Goal: Information Seeking & Learning: Learn about a topic

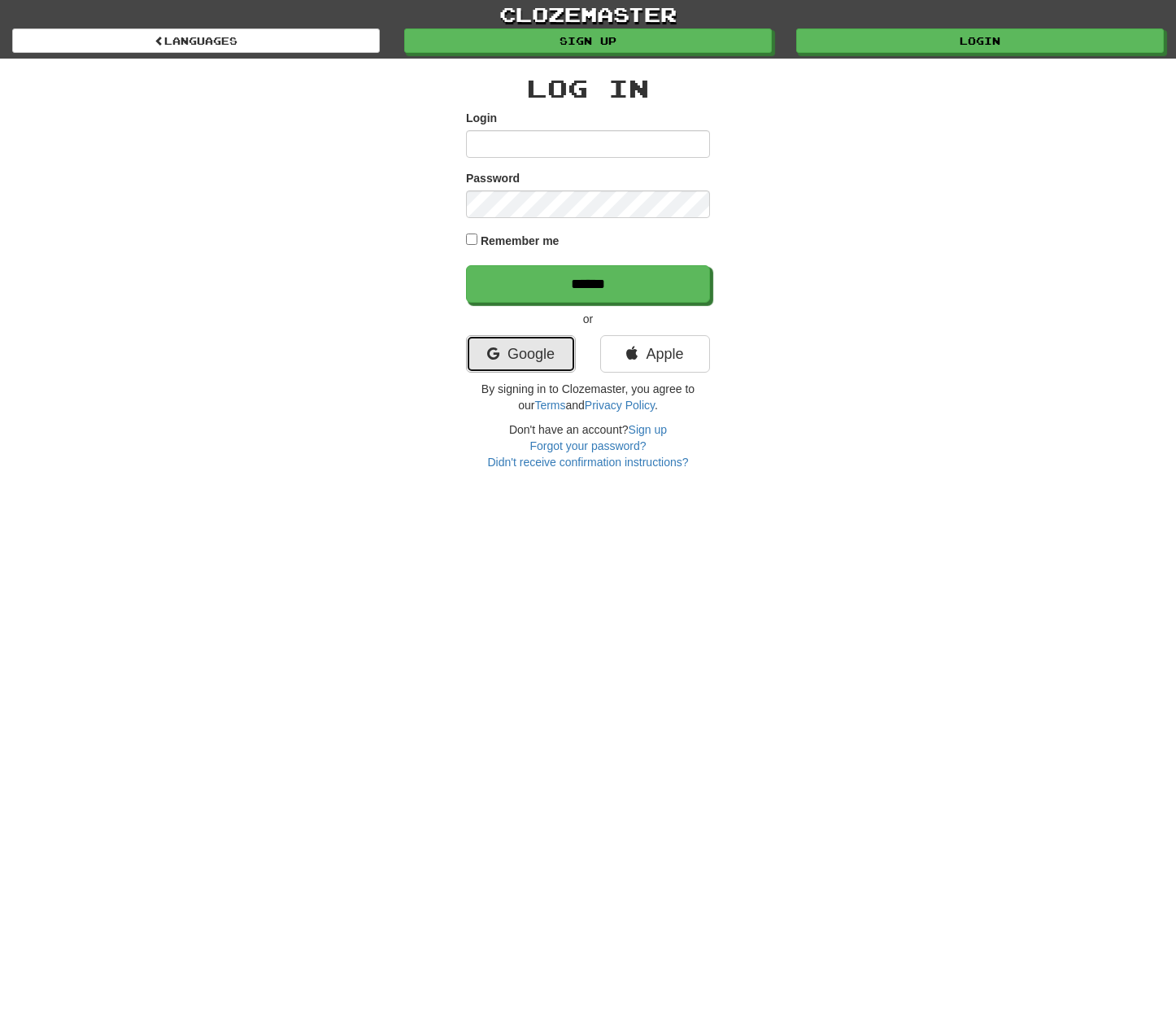
click at [542, 353] on link "Google" at bounding box center [521, 354] width 110 height 37
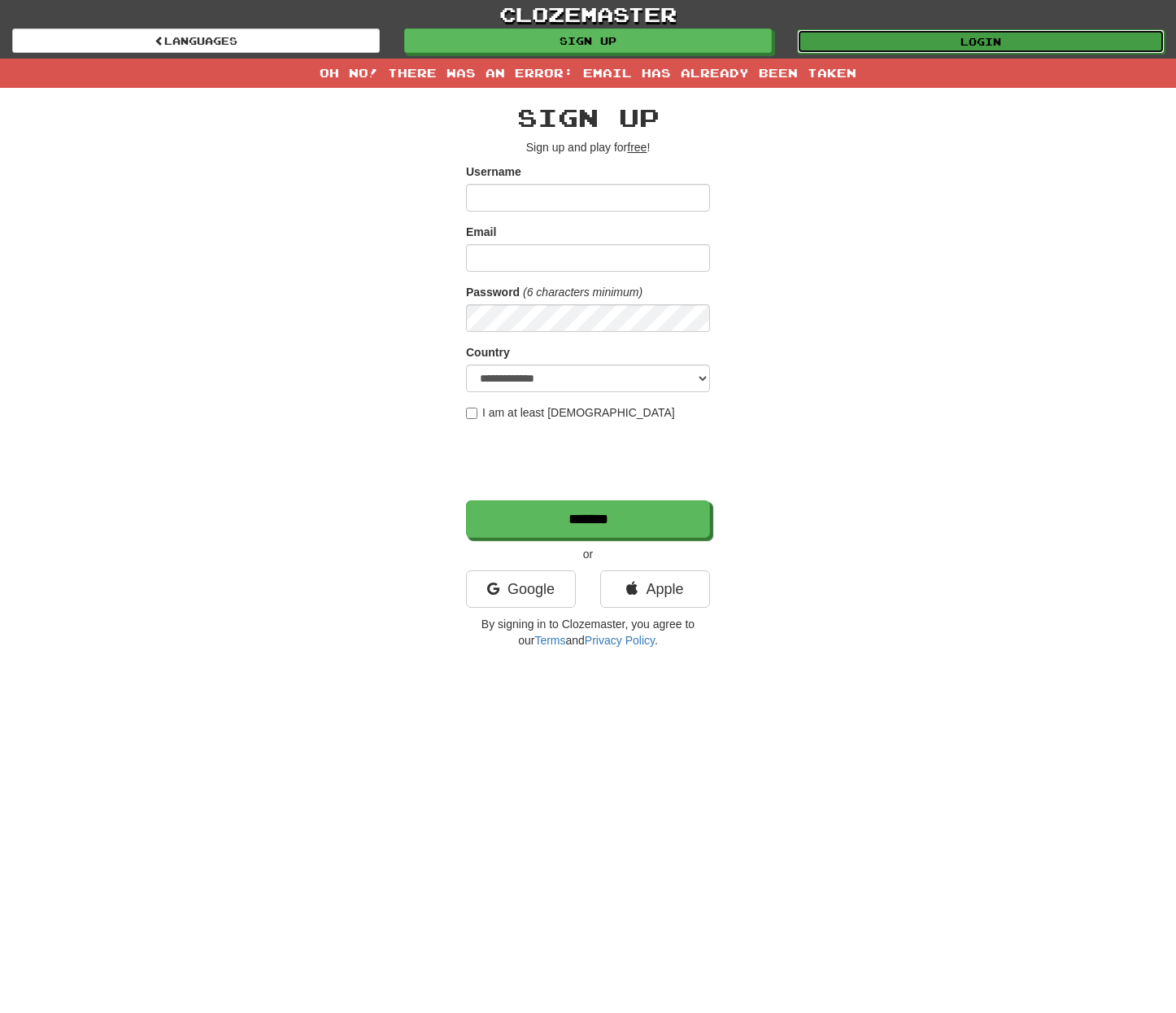
click at [969, 33] on link "Login" at bounding box center [981, 41] width 368 height 24
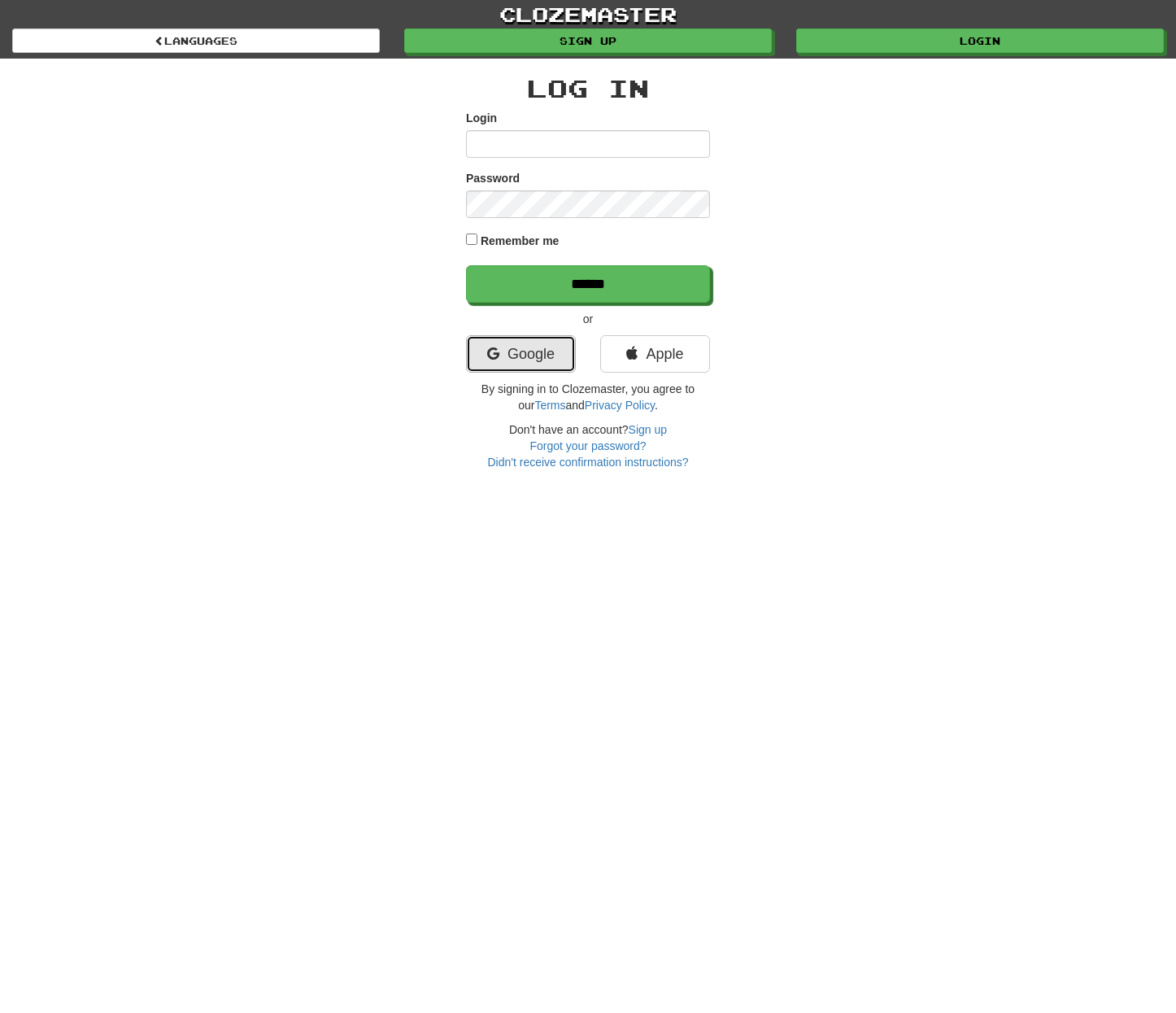
click at [493, 355] on icon at bounding box center [493, 354] width 13 height 14
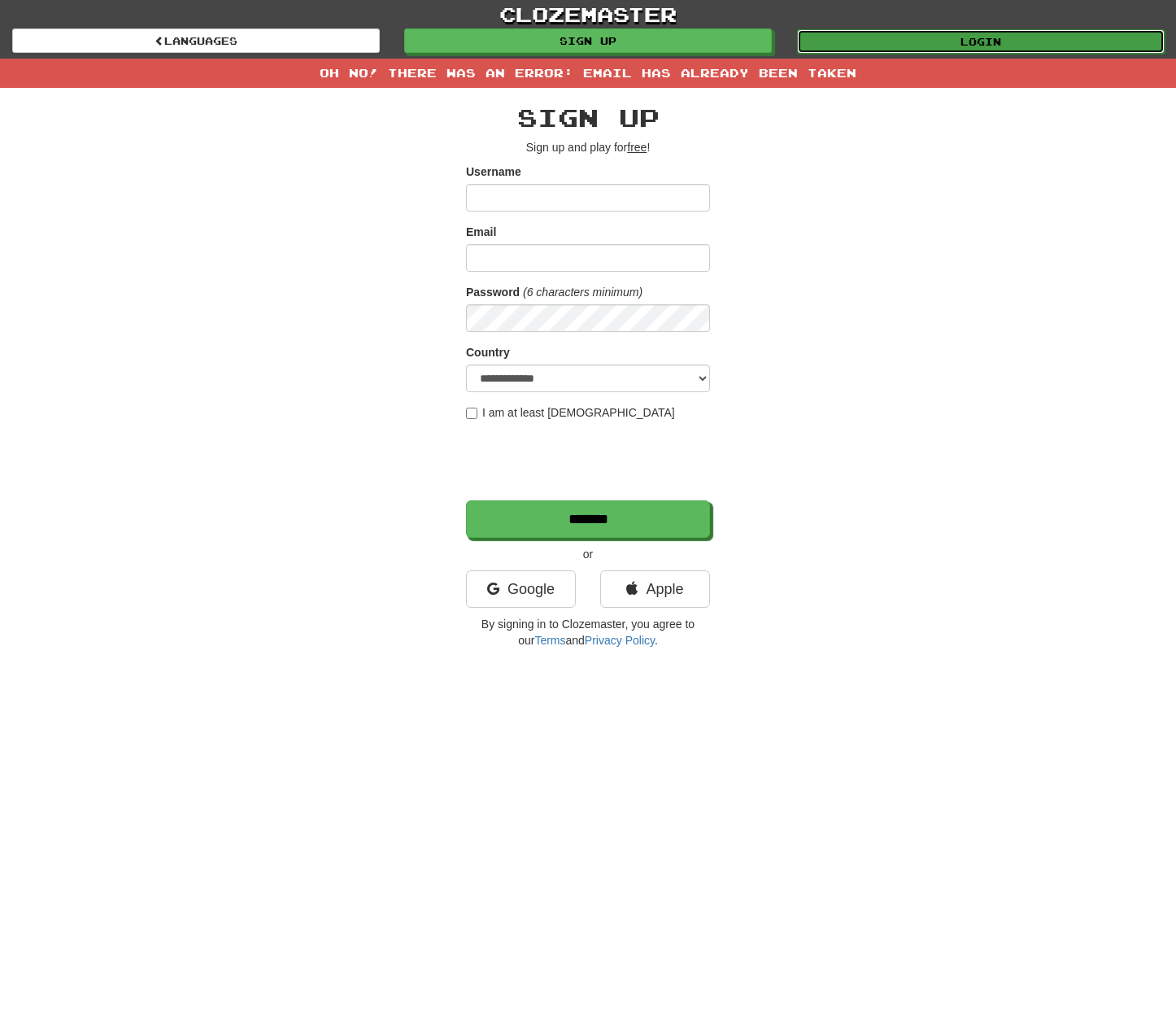
click at [1033, 37] on link "Login" at bounding box center [981, 41] width 368 height 24
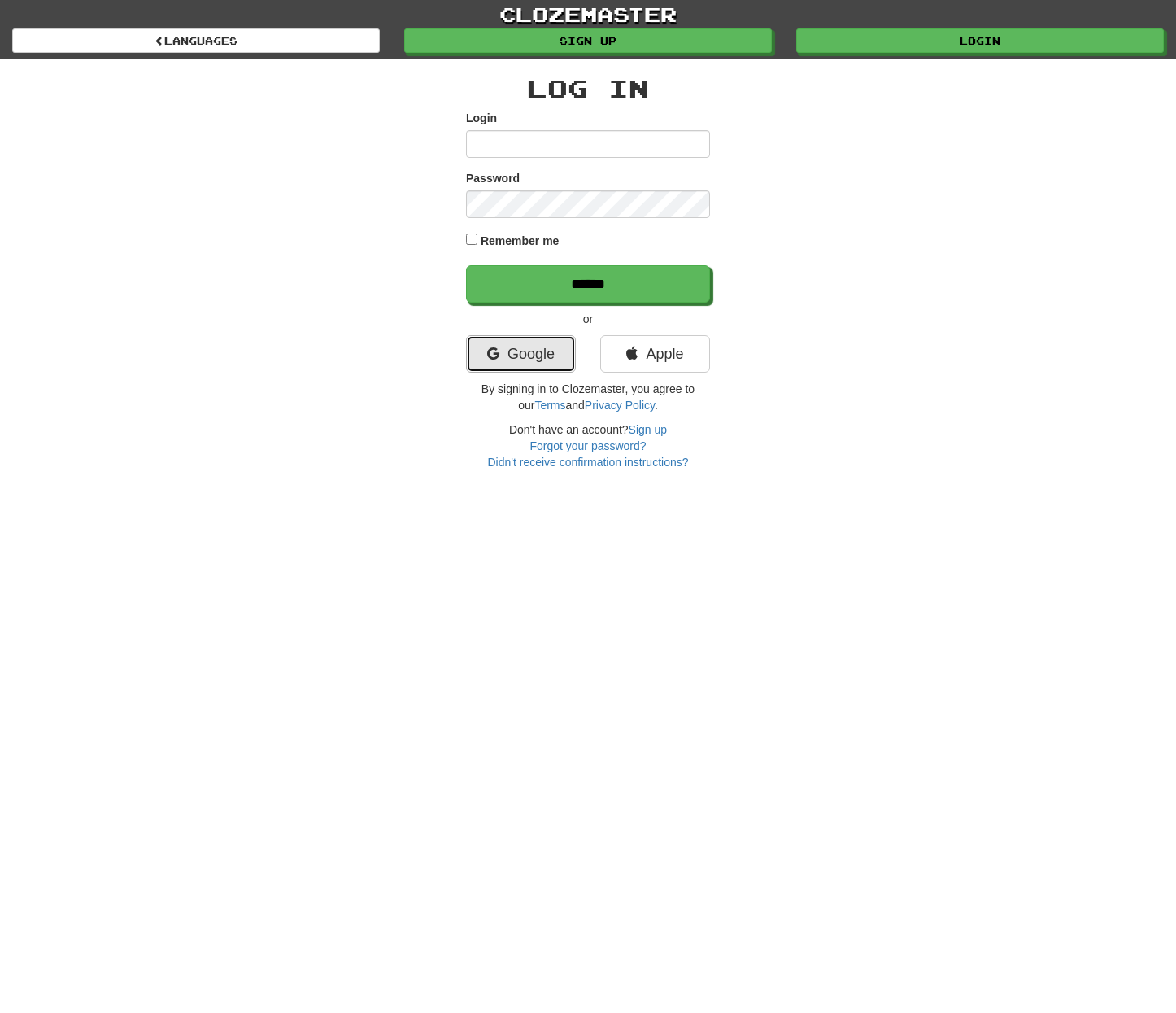
click at [534, 360] on link "Google" at bounding box center [521, 354] width 110 height 37
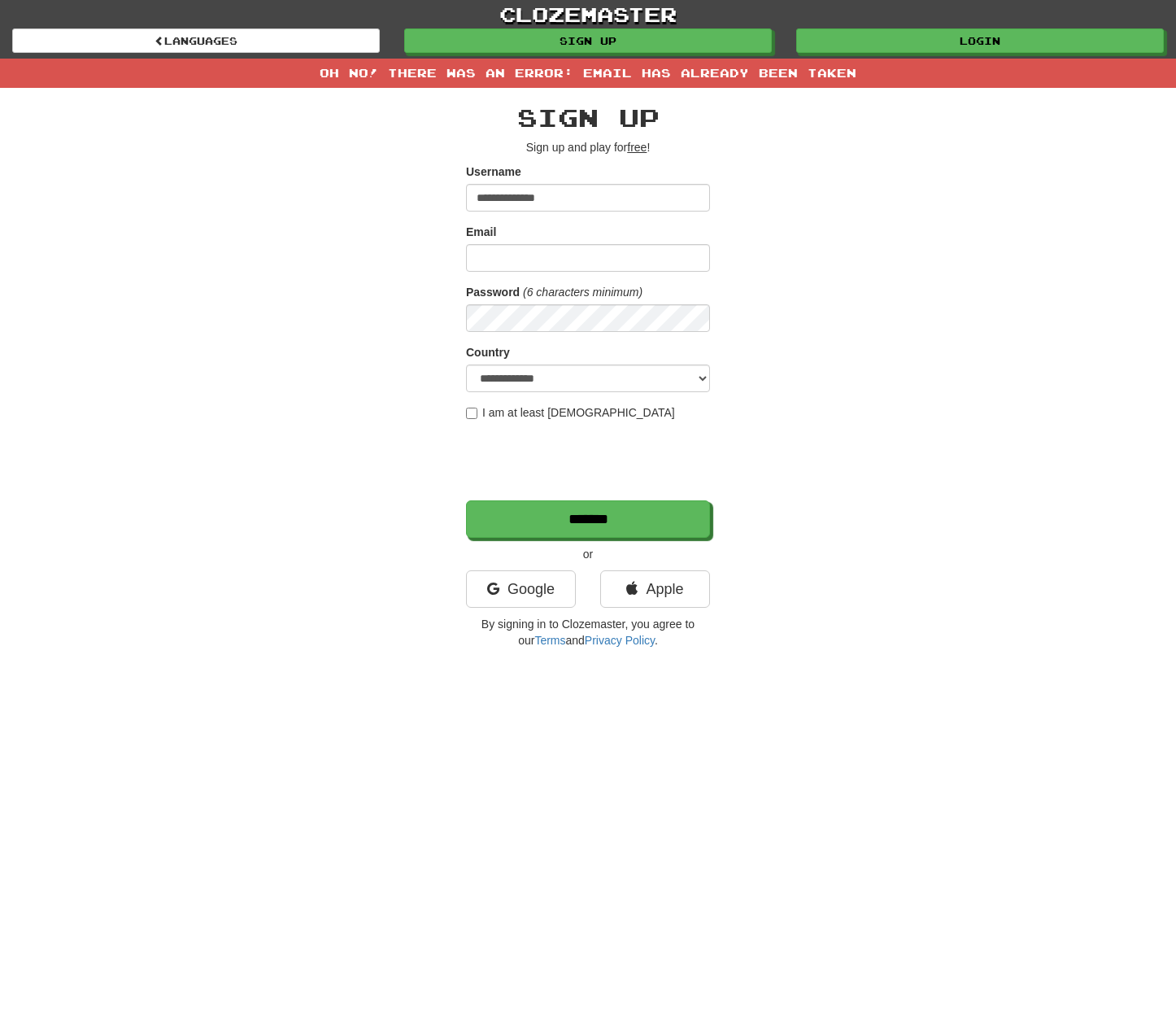
type input "**********"
click at [537, 253] on input "Email" at bounding box center [588, 258] width 244 height 28
click at [956, 44] on link "Login" at bounding box center [981, 41] width 368 height 24
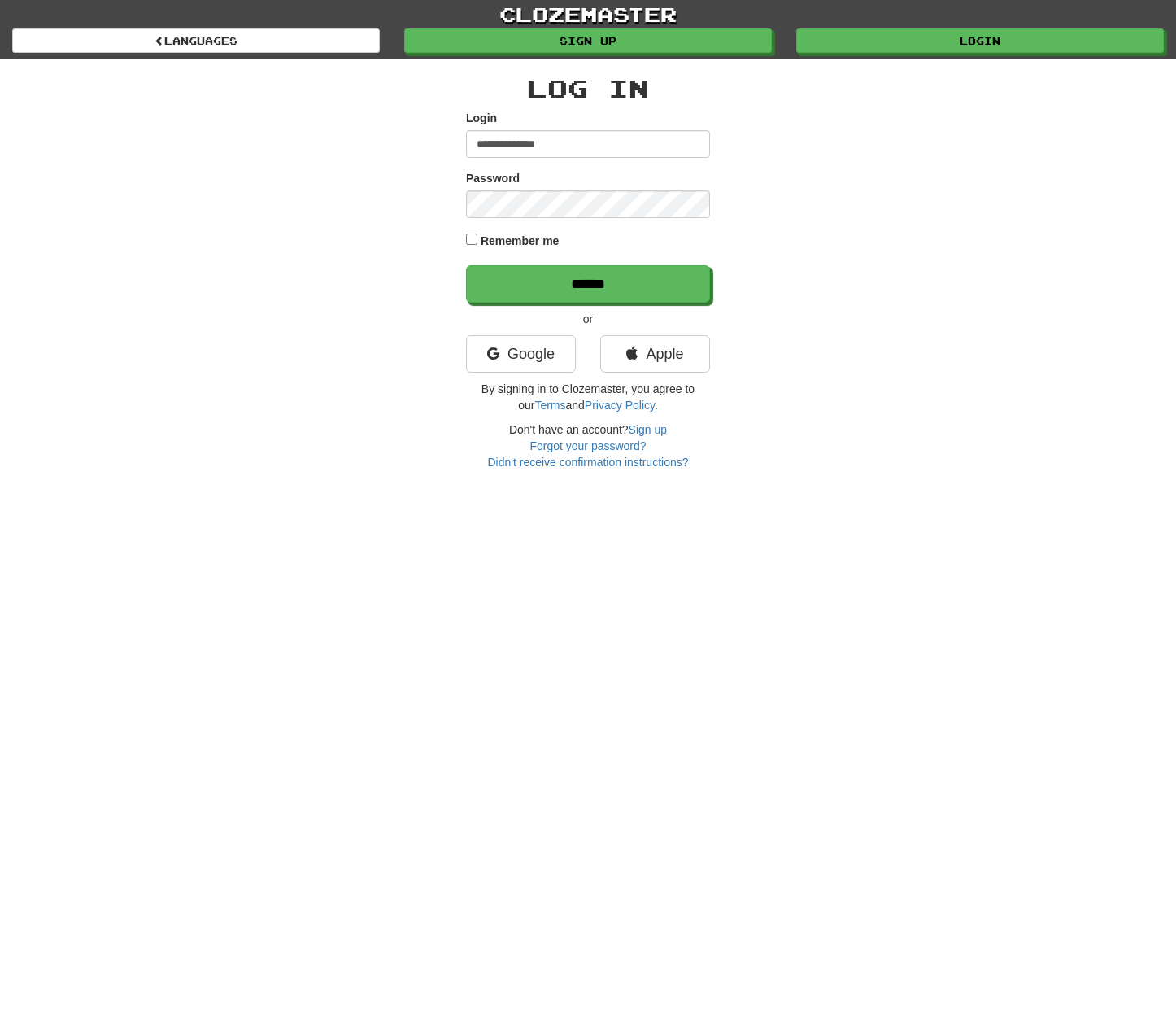
type input "**********"
click at [617, 285] on input "******" at bounding box center [589, 284] width 244 height 37
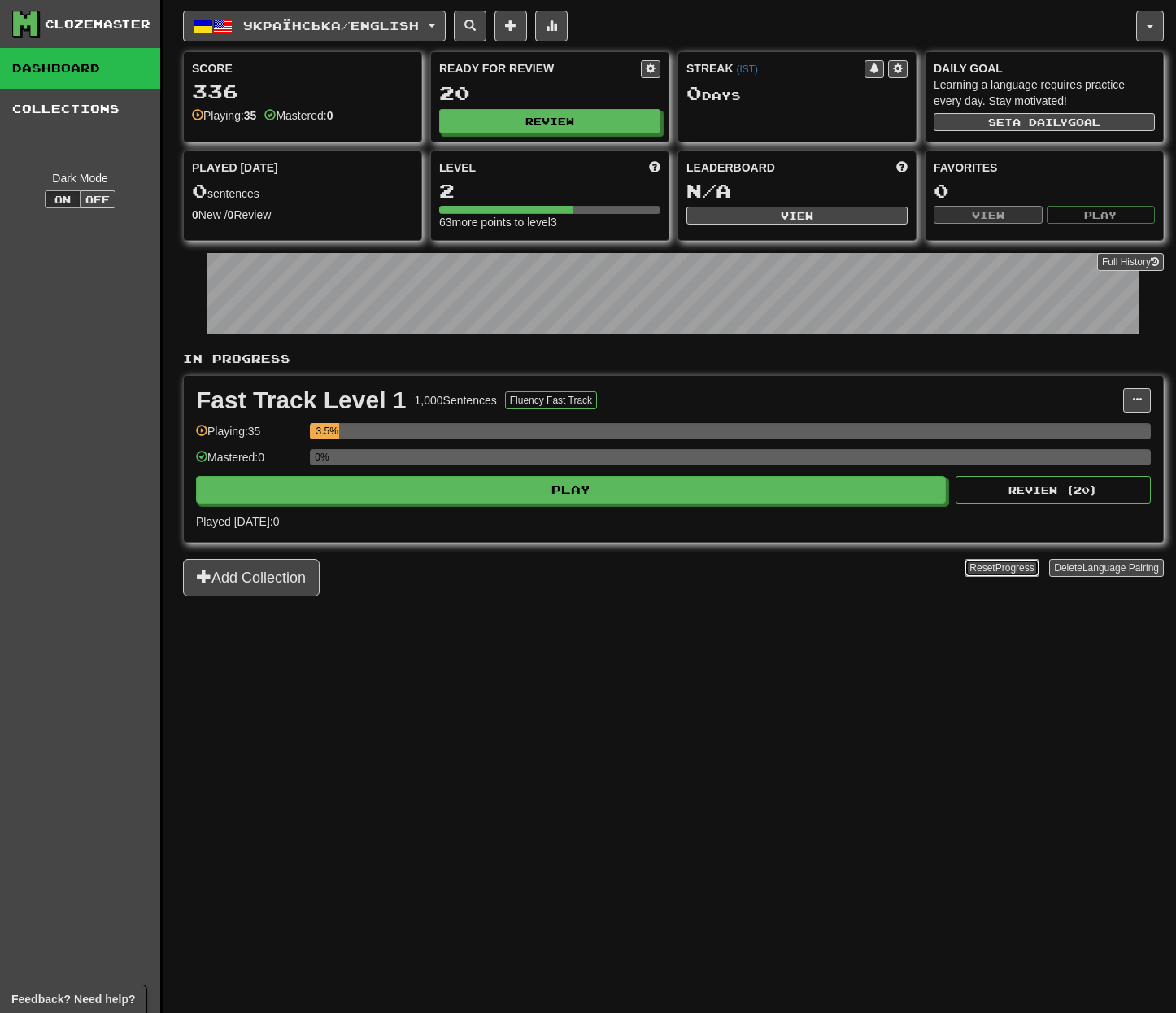
click at [988, 575] on button "Reset Progress" at bounding box center [1001, 567] width 74 height 18
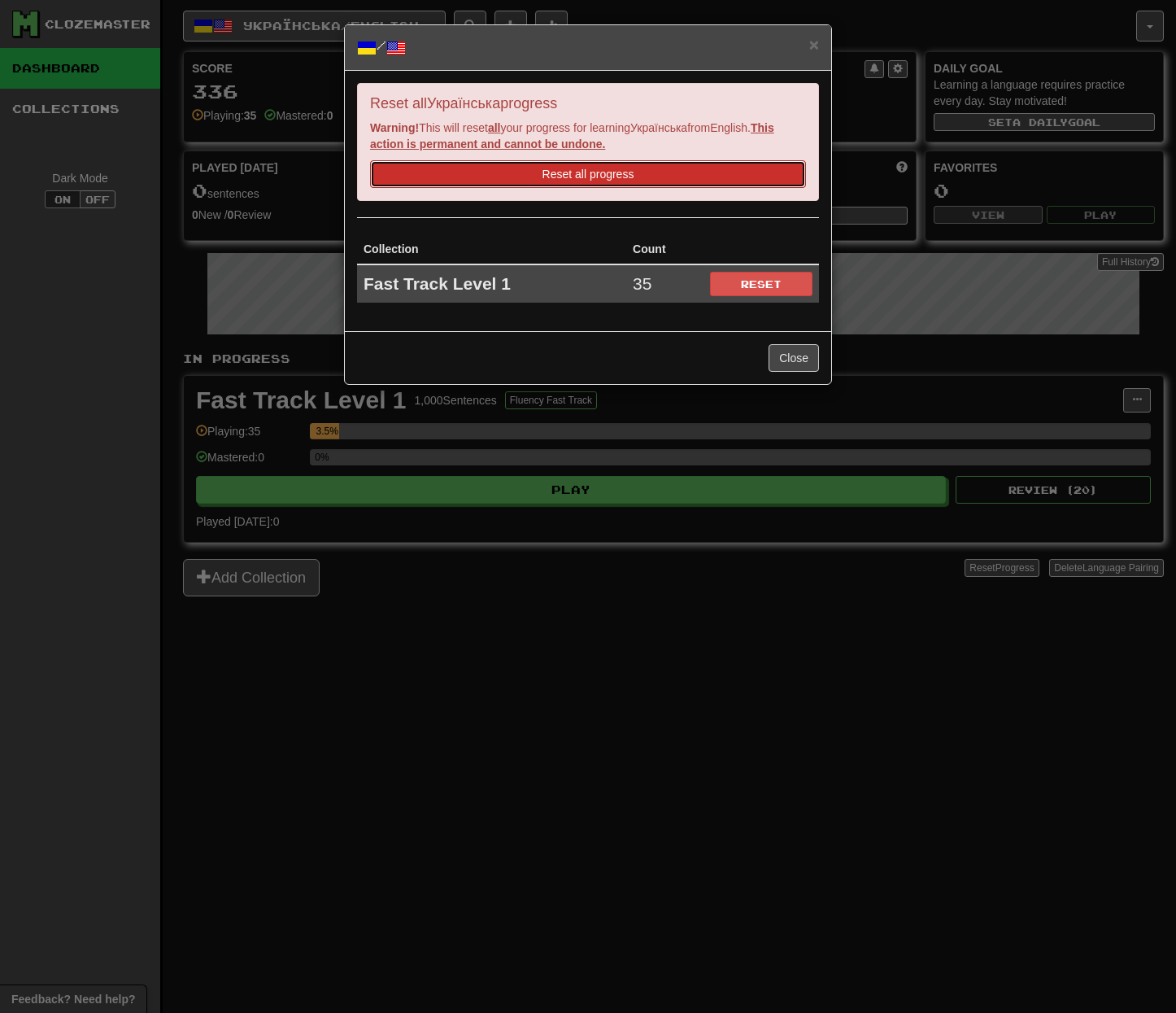
click at [499, 180] on button "Reset all progress" at bounding box center [587, 174] width 436 height 28
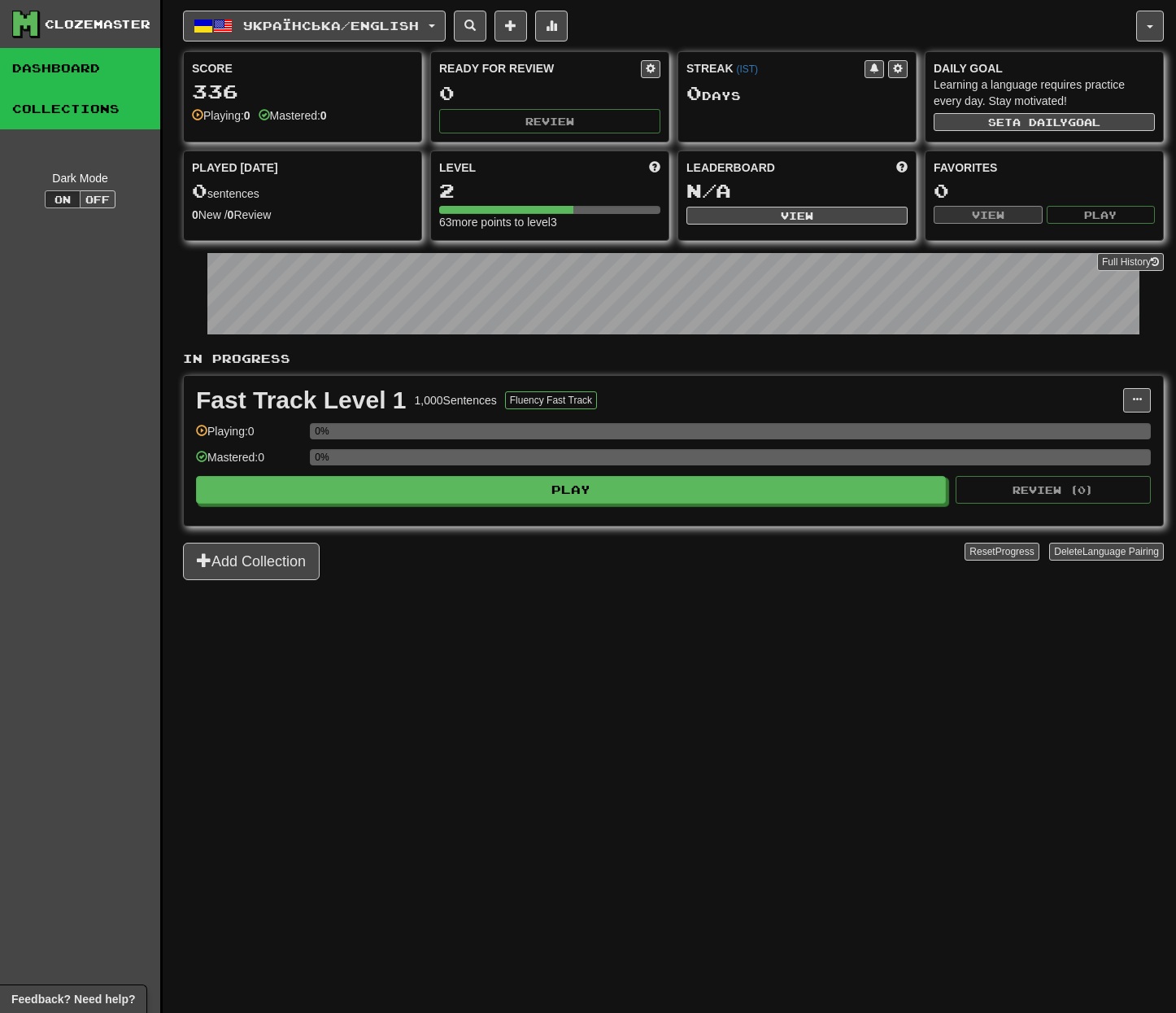
click at [69, 117] on link "Collections" at bounding box center [80, 108] width 161 height 41
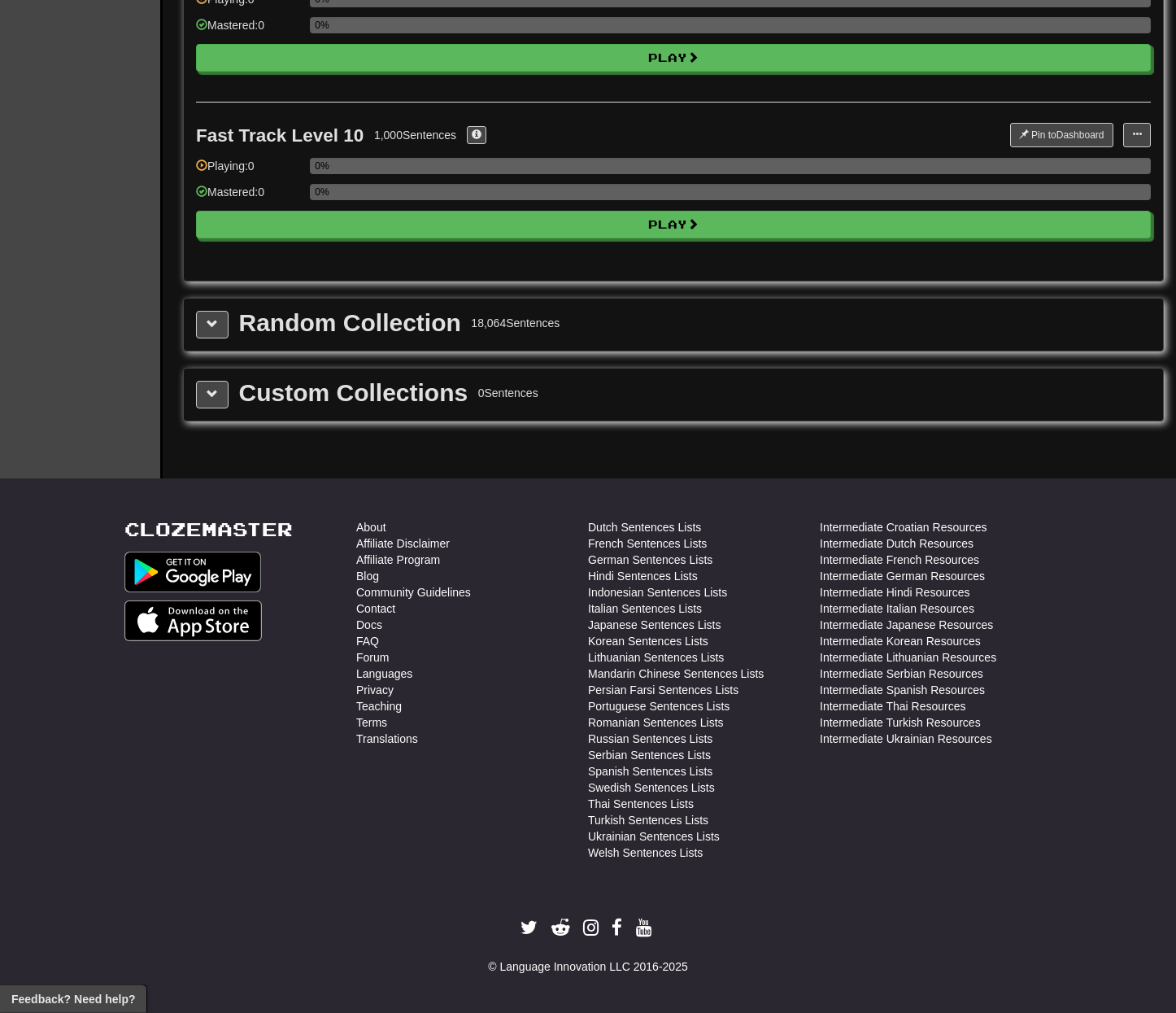
scroll to position [1553, 0]
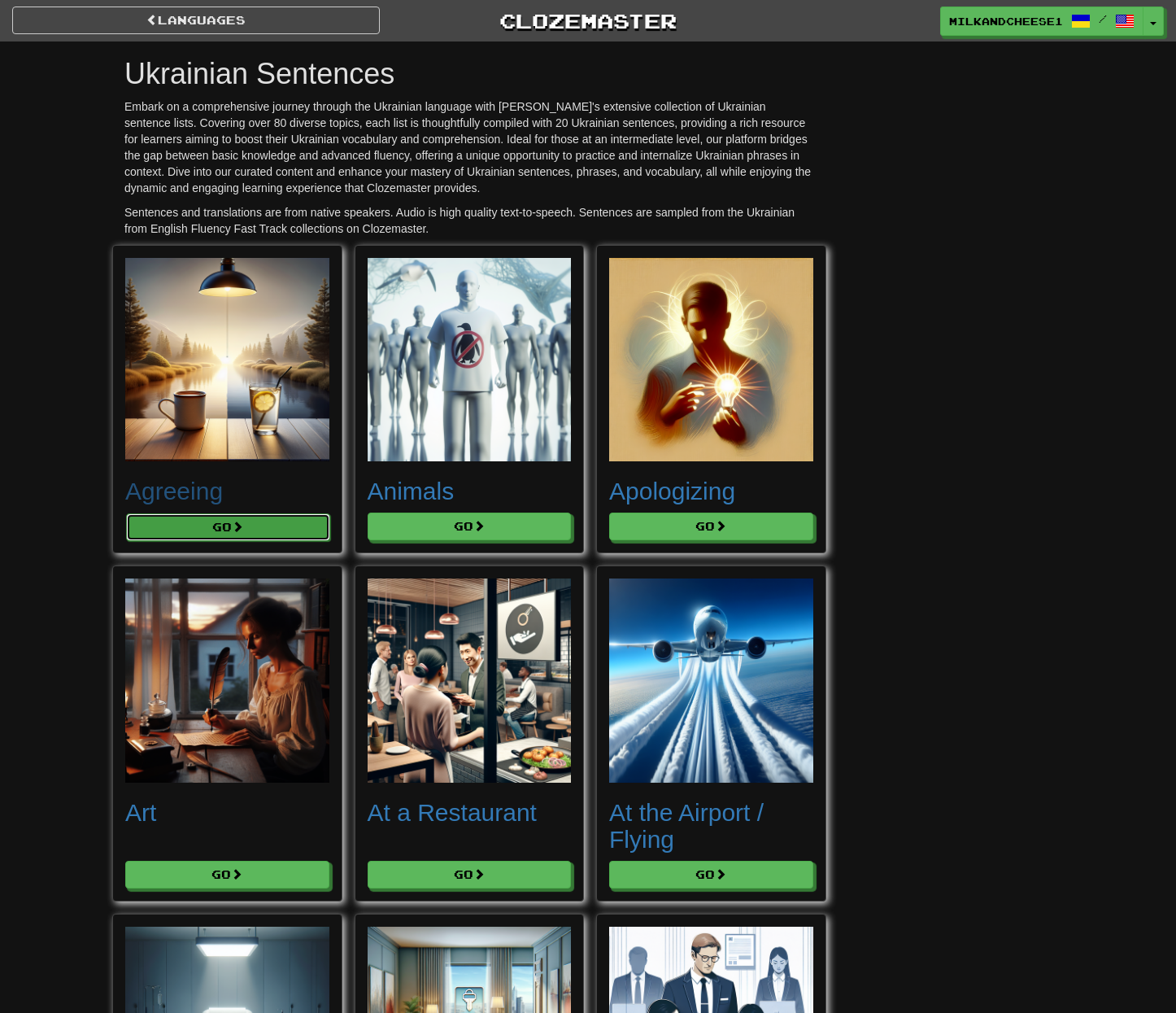
click at [227, 522] on button "Go" at bounding box center [228, 527] width 204 height 28
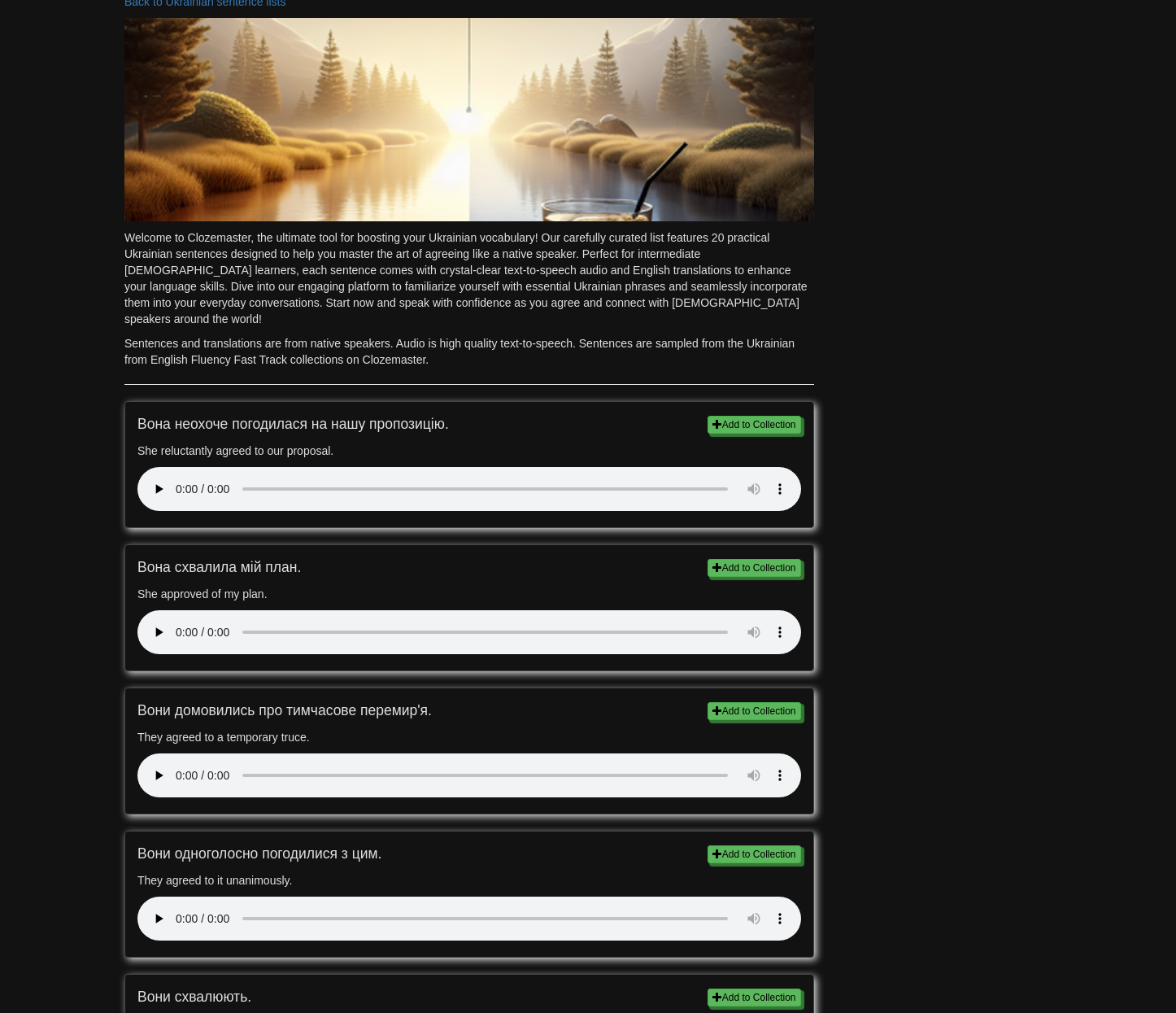
scroll to position [83, 0]
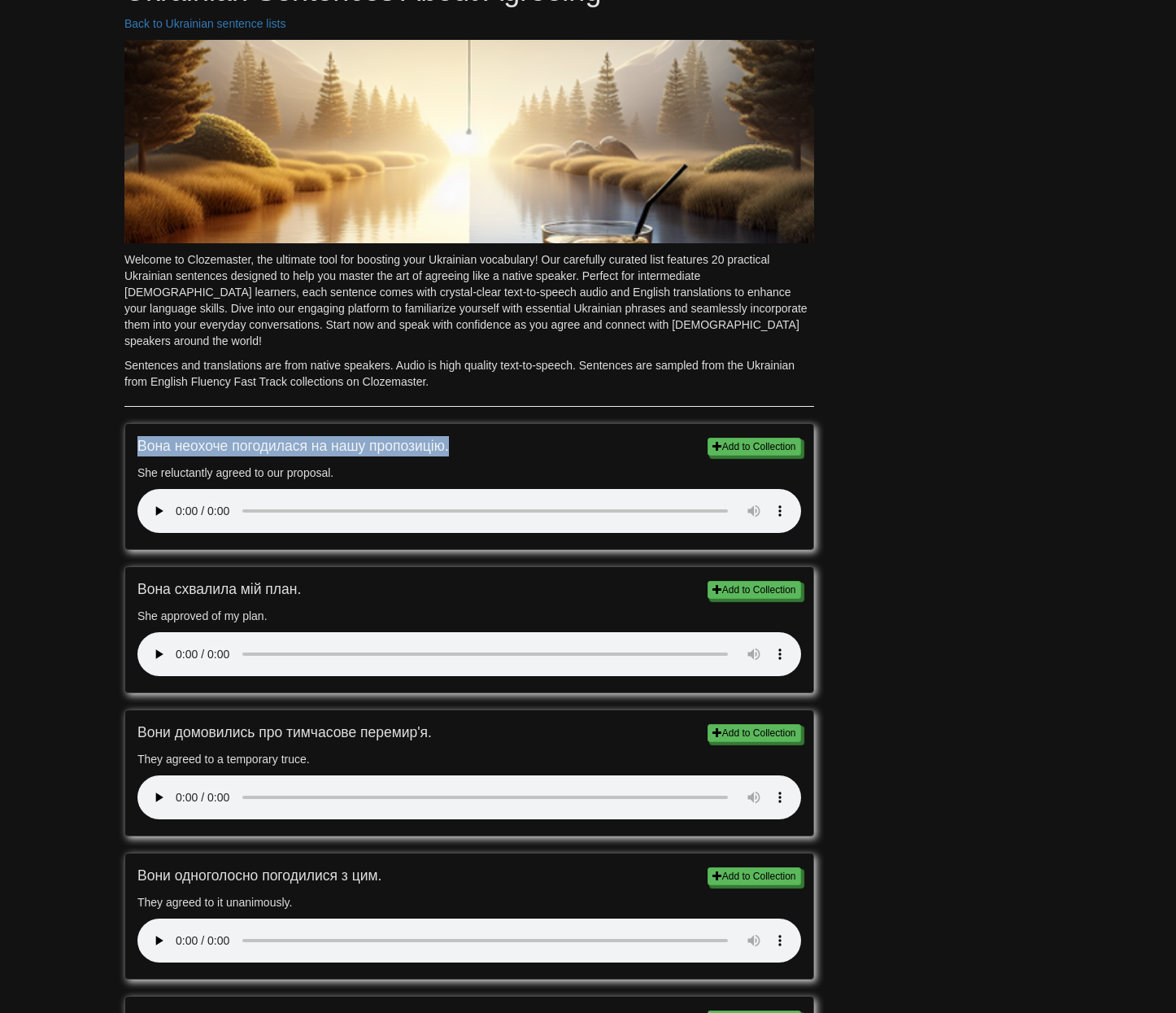
drag, startPoint x: 449, startPoint y: 433, endPoint x: 140, endPoint y: 431, distance: 309.0
click at [140, 436] on p "Вона неохоче погодилася на нашу пропозицію." at bounding box center [469, 446] width 664 height 21
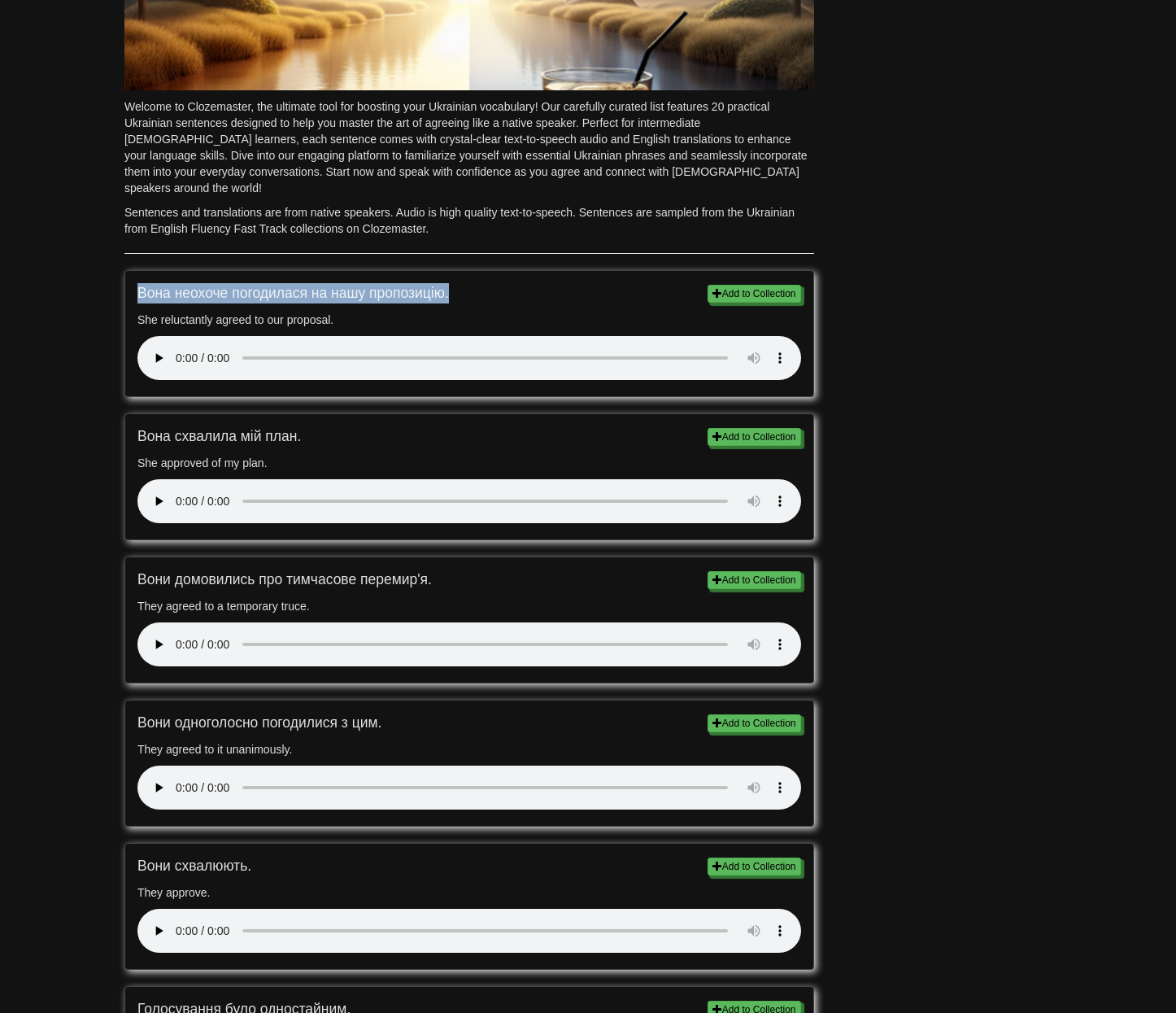
scroll to position [332, 0]
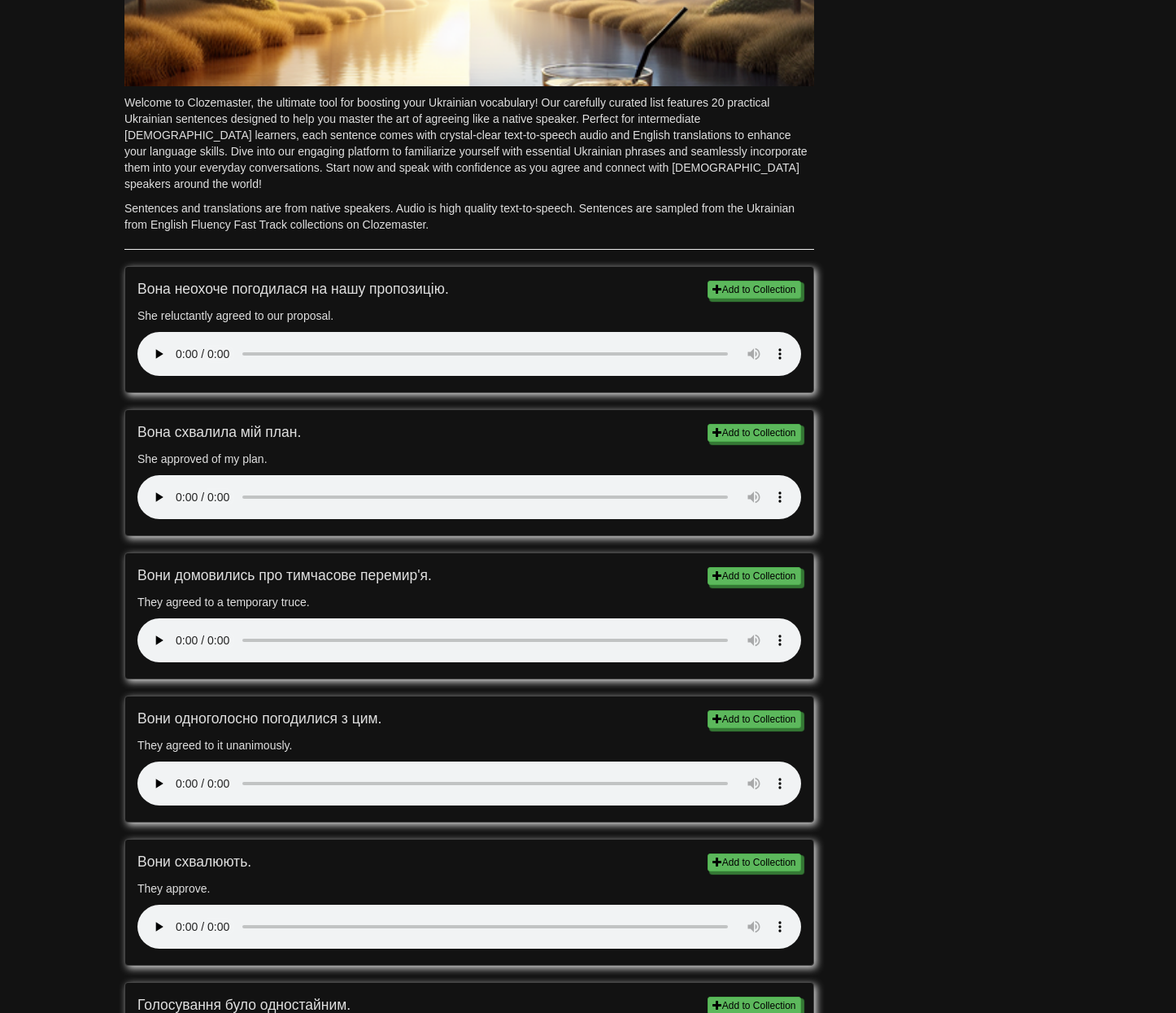
scroll to position [0, 0]
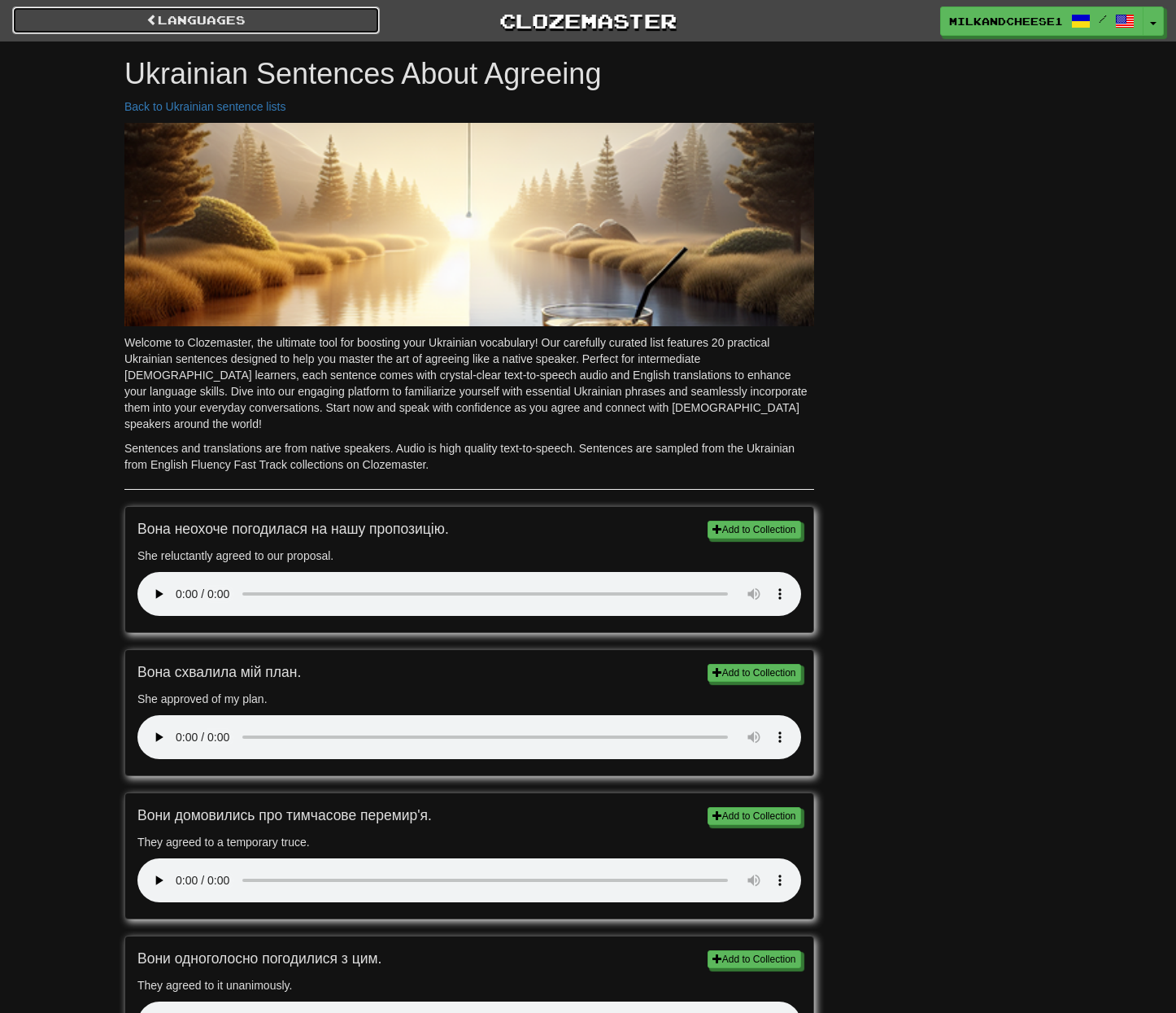
click at [149, 21] on span at bounding box center [152, 19] width 12 height 12
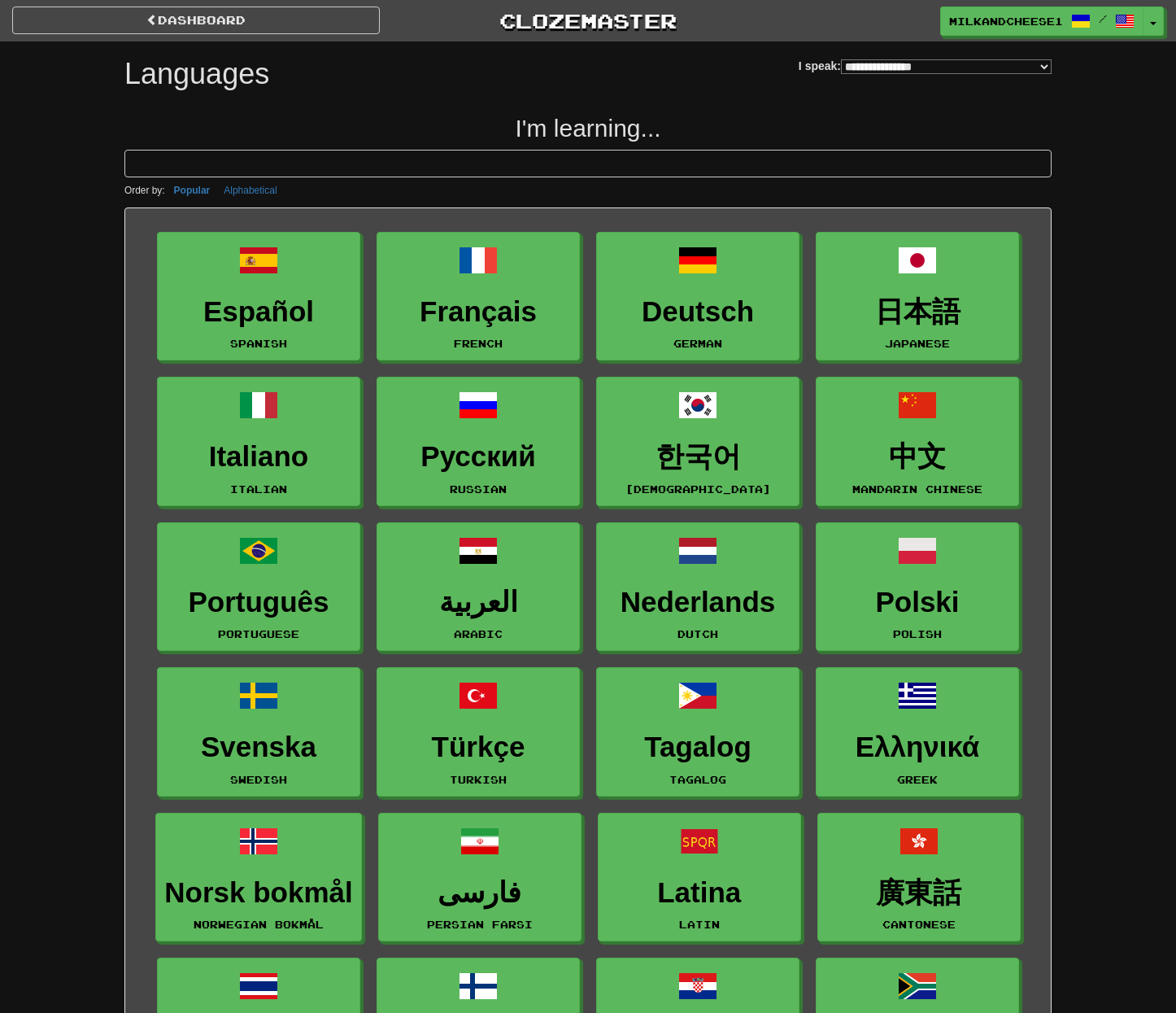
select select "*******"
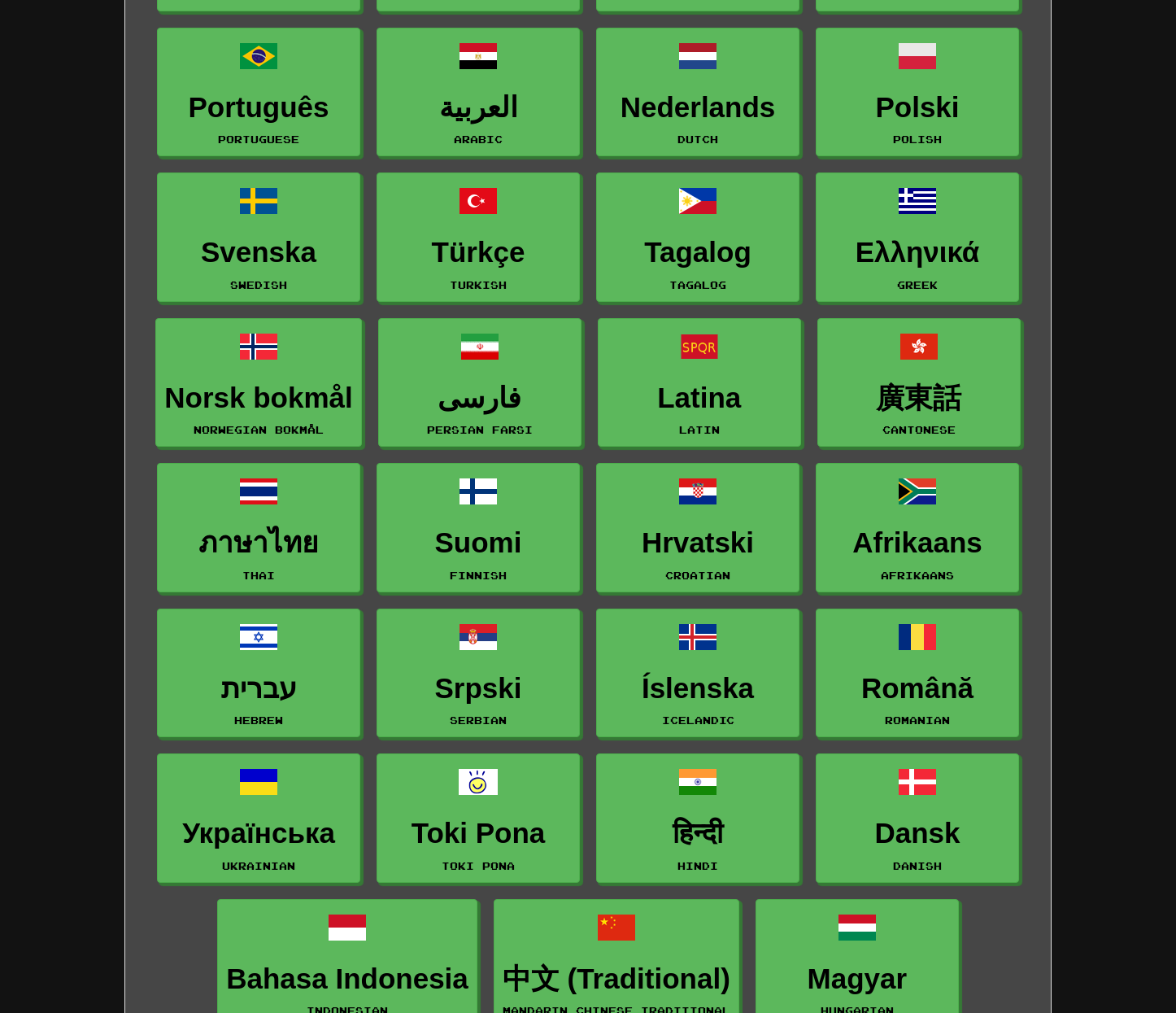
scroll to position [498, 0]
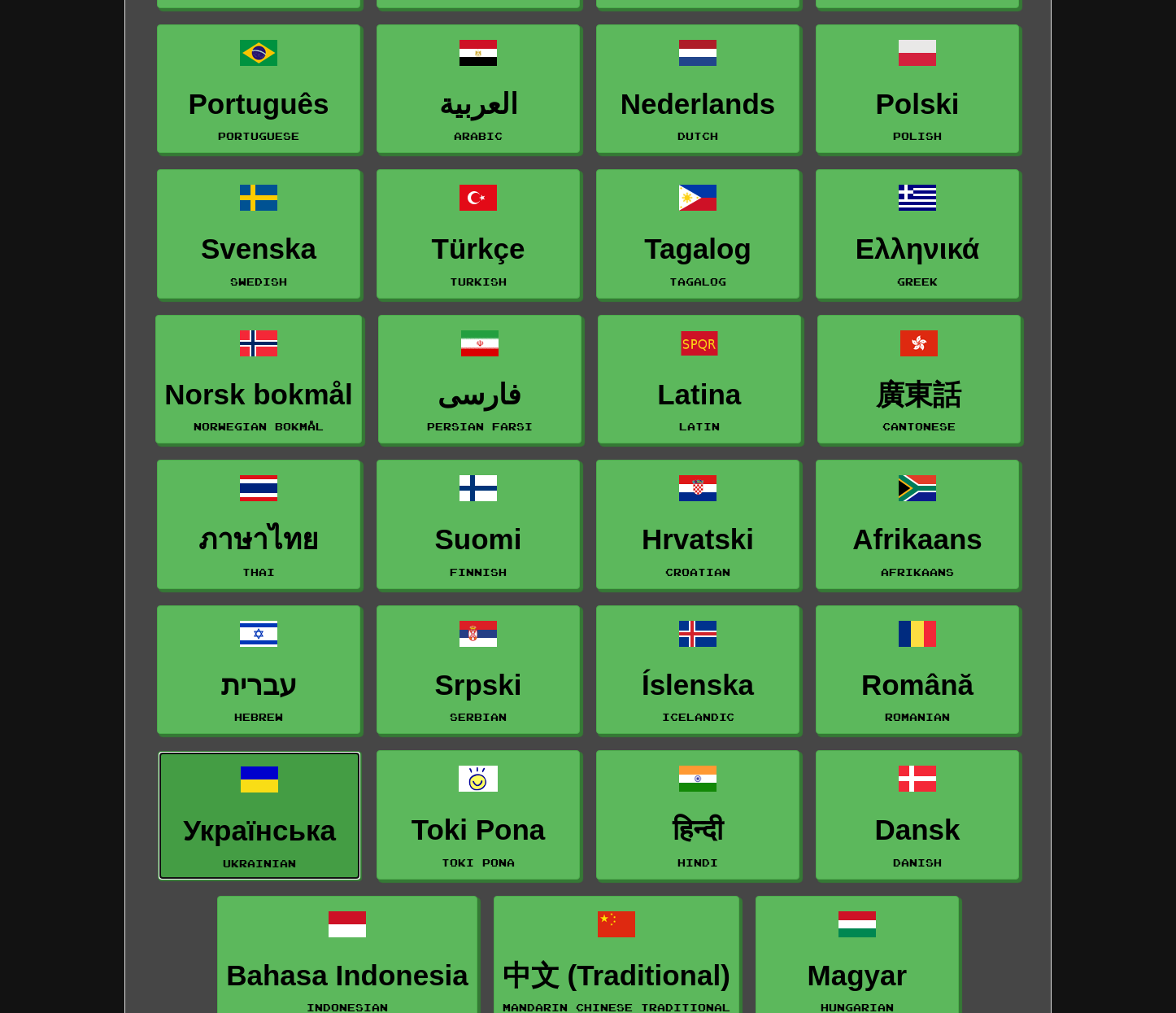
click at [259, 792] on span at bounding box center [259, 778] width 39 height 39
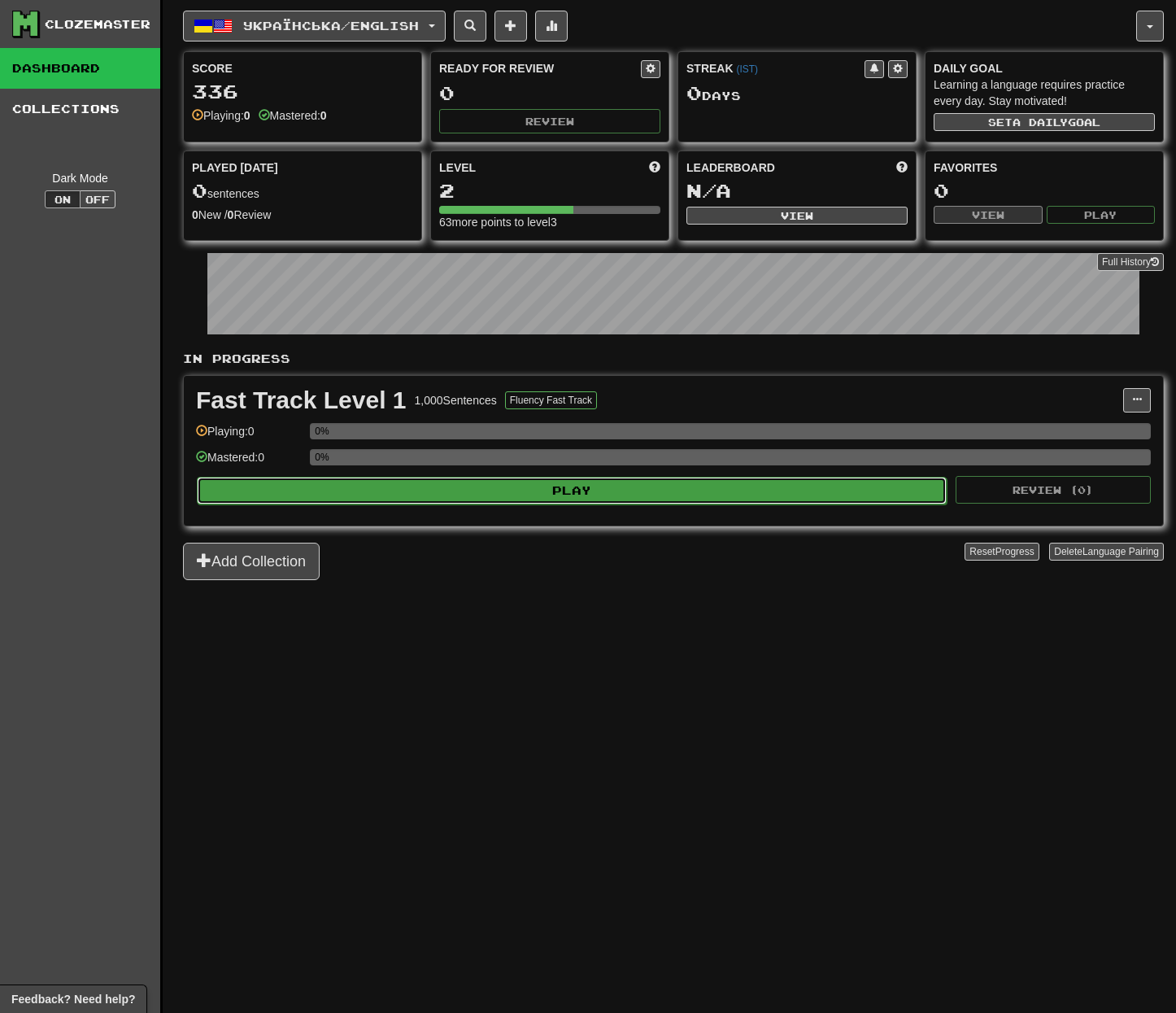
click at [554, 493] on button "Play" at bounding box center [571, 490] width 749 height 28
select select "**"
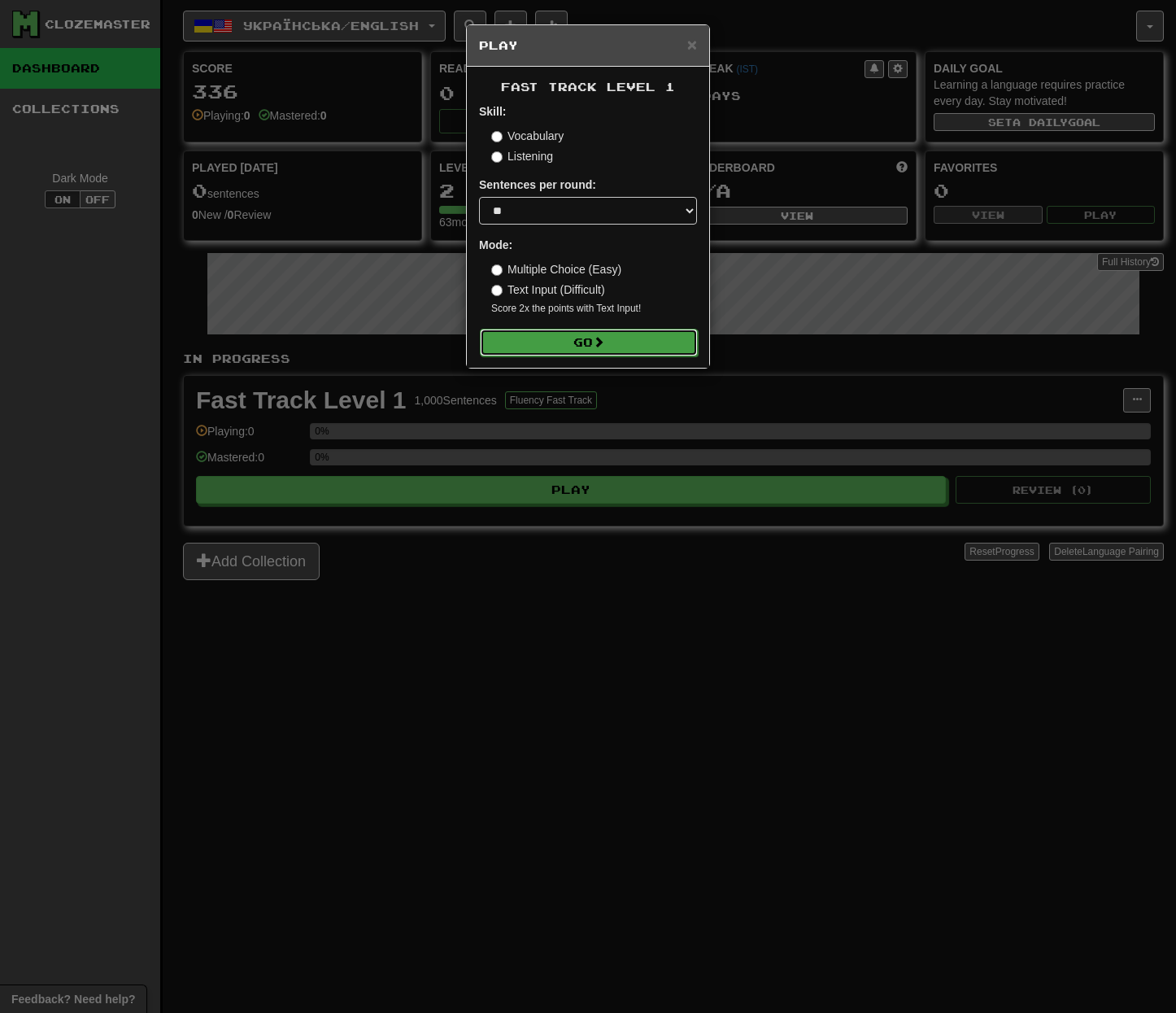
click at [542, 351] on button "Go" at bounding box center [589, 342] width 218 height 28
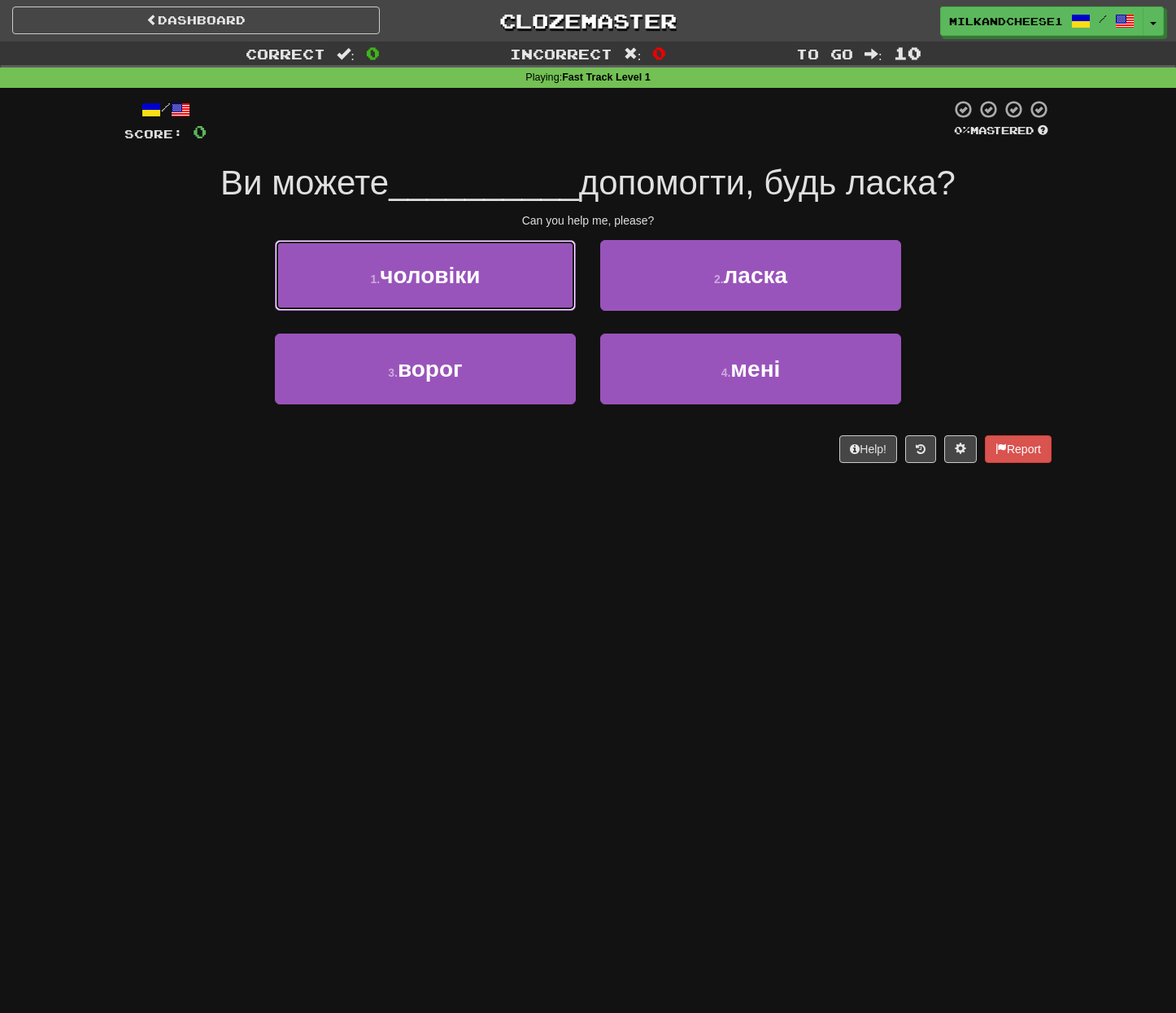
drag, startPoint x: 492, startPoint y: 287, endPoint x: 177, endPoint y: 275, distance: 315.2
click at [177, 275] on div "1 . чоловіки 2 . [GEOGRAPHIC_DATA]" at bounding box center [588, 287] width 976 height 94
drag, startPoint x: 199, startPoint y: 186, endPoint x: 967, endPoint y: 196, distance: 768.1
click at [967, 196] on div "Ви можете __________ допомогти, будь ласка?" at bounding box center [588, 184] width 927 height 45
drag, startPoint x: 664, startPoint y: 219, endPoint x: 519, endPoint y: 222, distance: 145.0
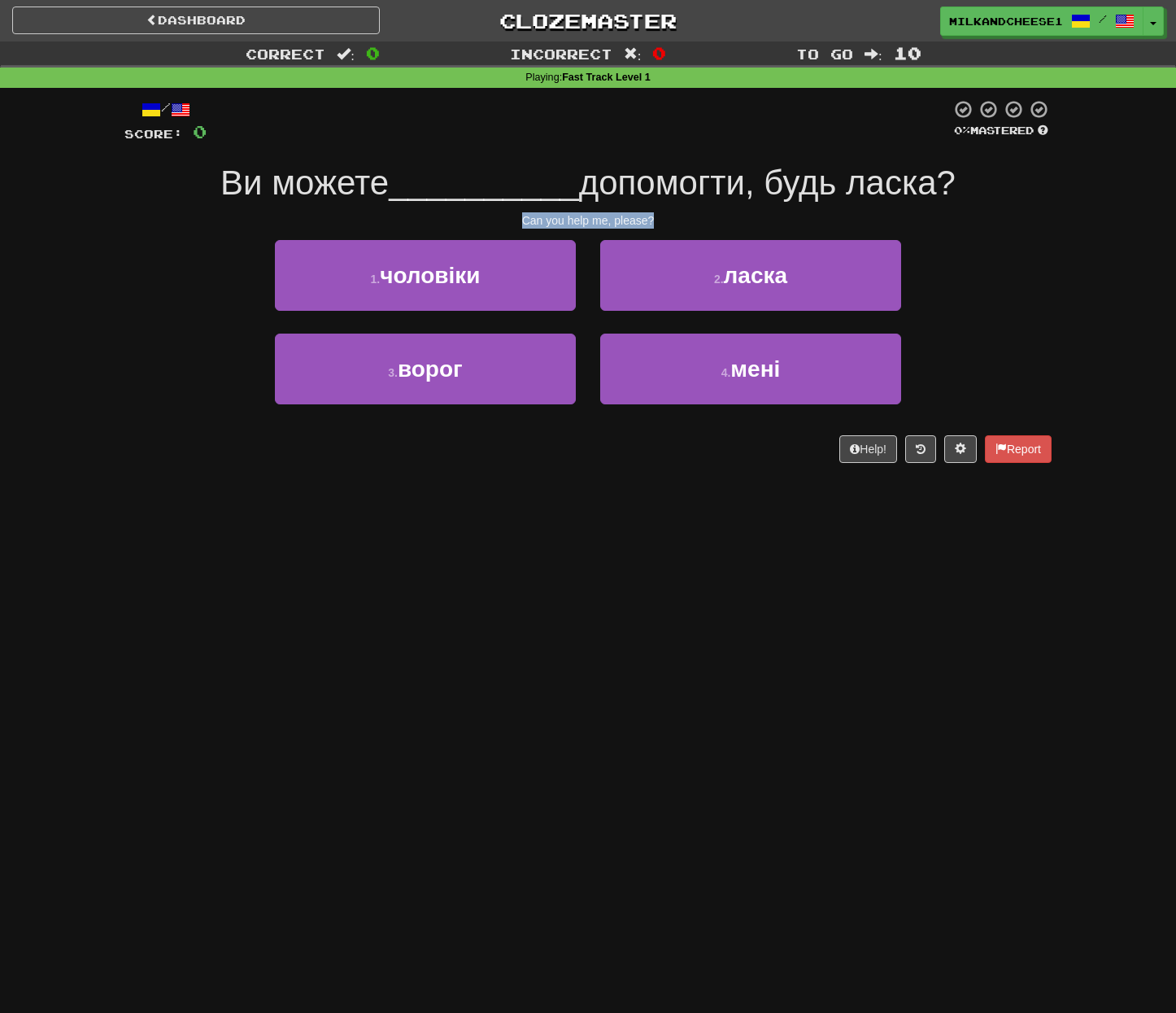
click at [519, 222] on div "Can you help me, please?" at bounding box center [588, 220] width 927 height 16
copy div "Can you help me, please?"
drag, startPoint x: 264, startPoint y: 187, endPoint x: 373, endPoint y: 181, distance: 109.2
click at [373, 181] on span "Ви можете" at bounding box center [304, 182] width 169 height 38
click at [364, 206] on div "Ви можете __________ допомогти, будь ласка?" at bounding box center [588, 184] width 927 height 45
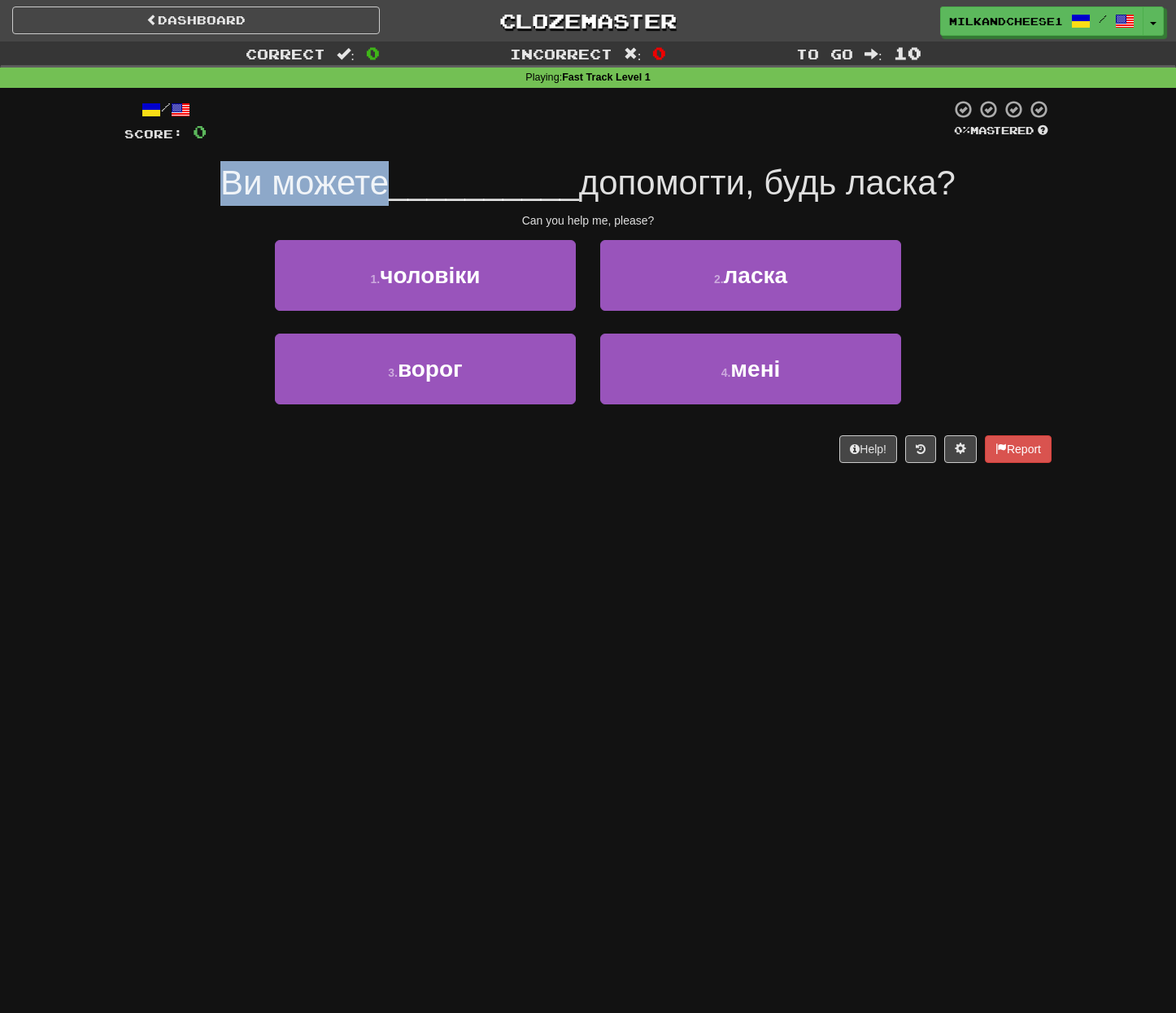
drag, startPoint x: 377, startPoint y: 186, endPoint x: 217, endPoint y: 185, distance: 160.0
click at [220, 185] on span "Ви можете" at bounding box center [304, 182] width 169 height 38
copy span "Ви можете"
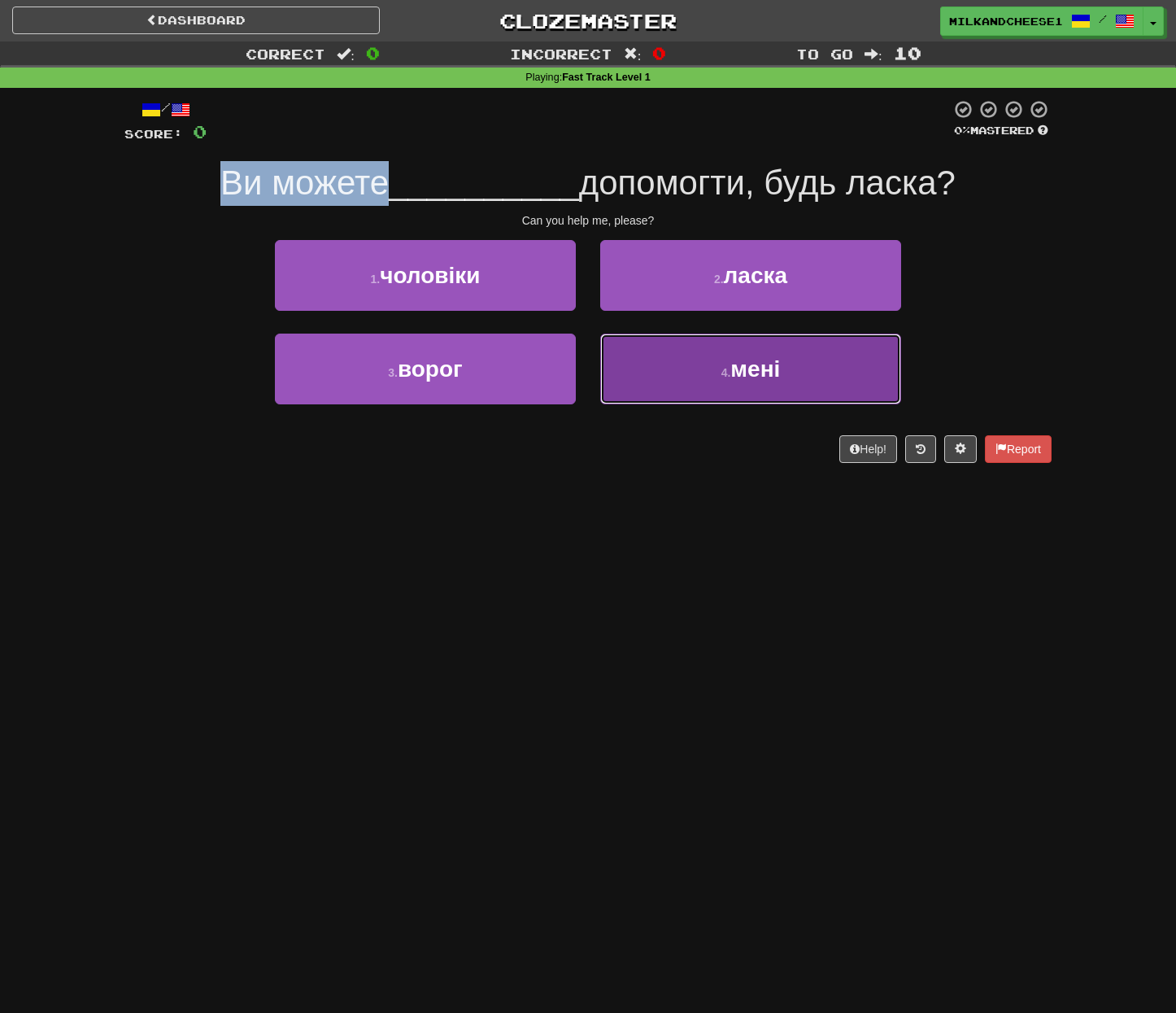
click at [712, 385] on button "4 . мені" at bounding box center [750, 369] width 301 height 70
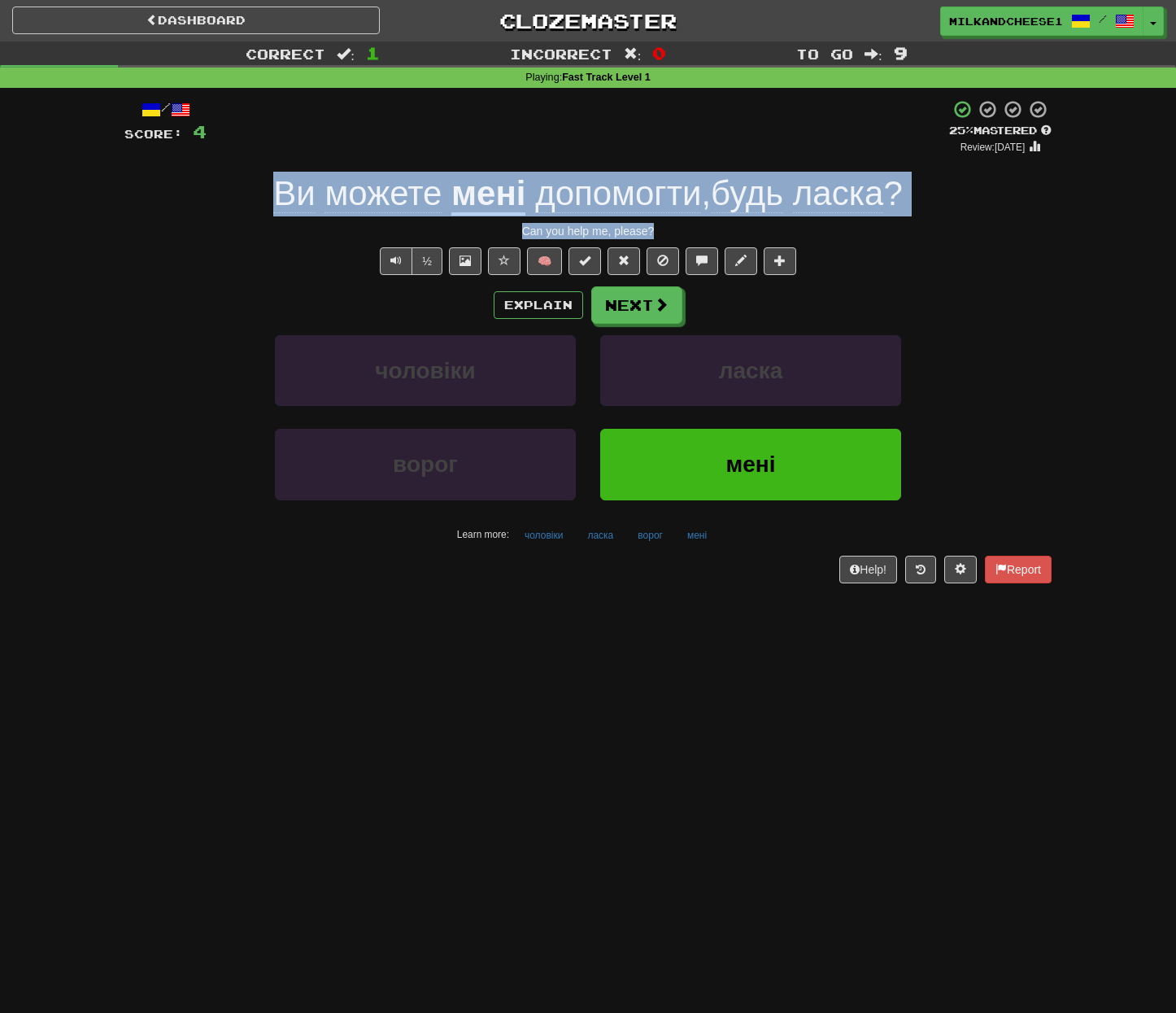
drag, startPoint x: 666, startPoint y: 228, endPoint x: 294, endPoint y: 185, distance: 374.5
click at [275, 174] on div "/ Score: 4 + 4 25 % Mastered Review: 2025-08-21 Ви можете мені допомогти , будь…" at bounding box center [588, 341] width 927 height 483
copy div "Ви можете мені допомогти , будь ласка ? Can you help me, please?"
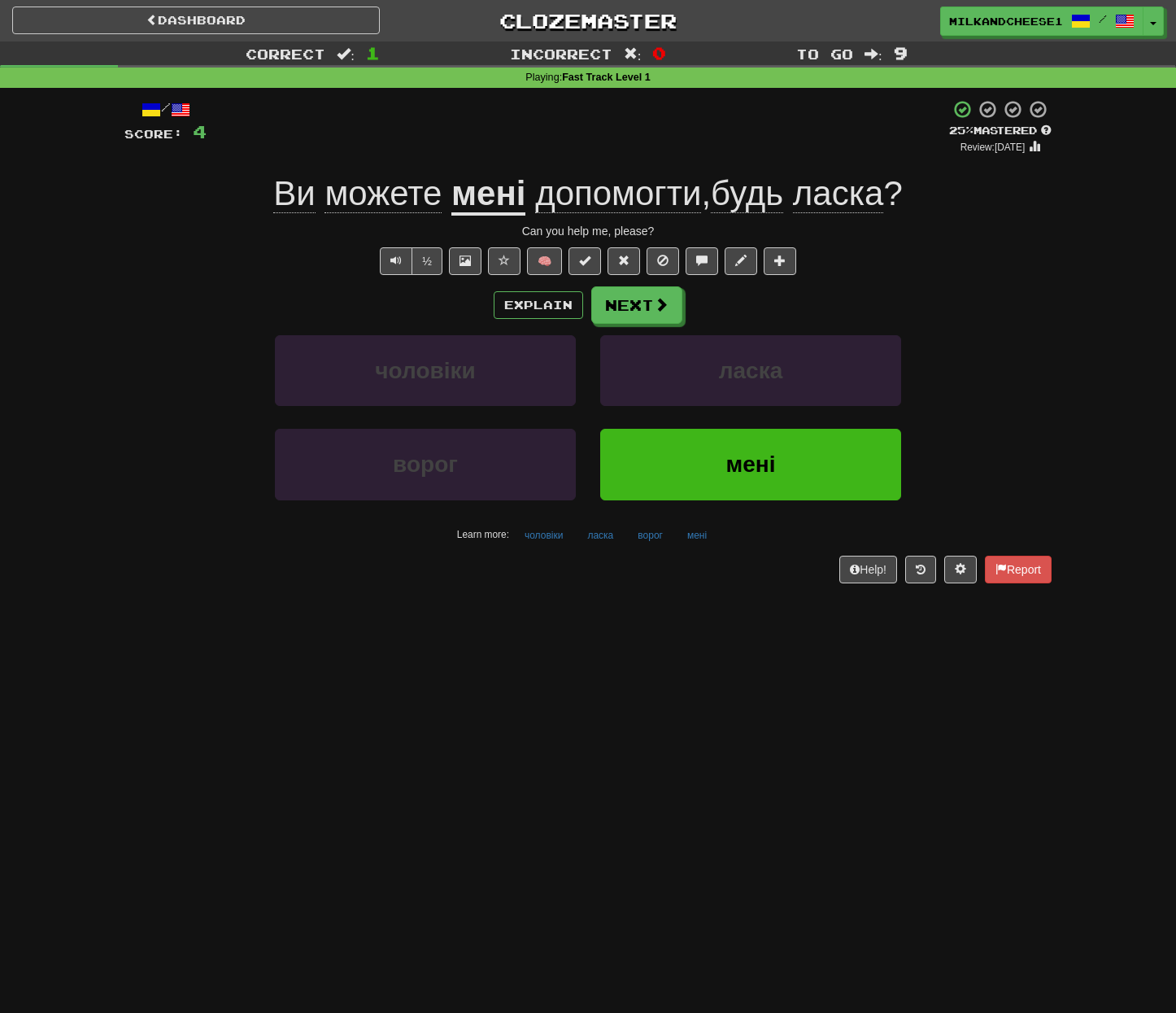
click at [195, 462] on div "ворог мені" at bounding box center [588, 475] width 976 height 94
click at [391, 262] on span "Text-to-speech controls" at bounding box center [396, 260] width 12 height 12
click at [392, 262] on span "Text-to-speech controls" at bounding box center [396, 260] width 12 height 12
click at [423, 263] on button "½" at bounding box center [427, 261] width 31 height 28
click at [626, 301] on button "Next" at bounding box center [637, 305] width 91 height 37
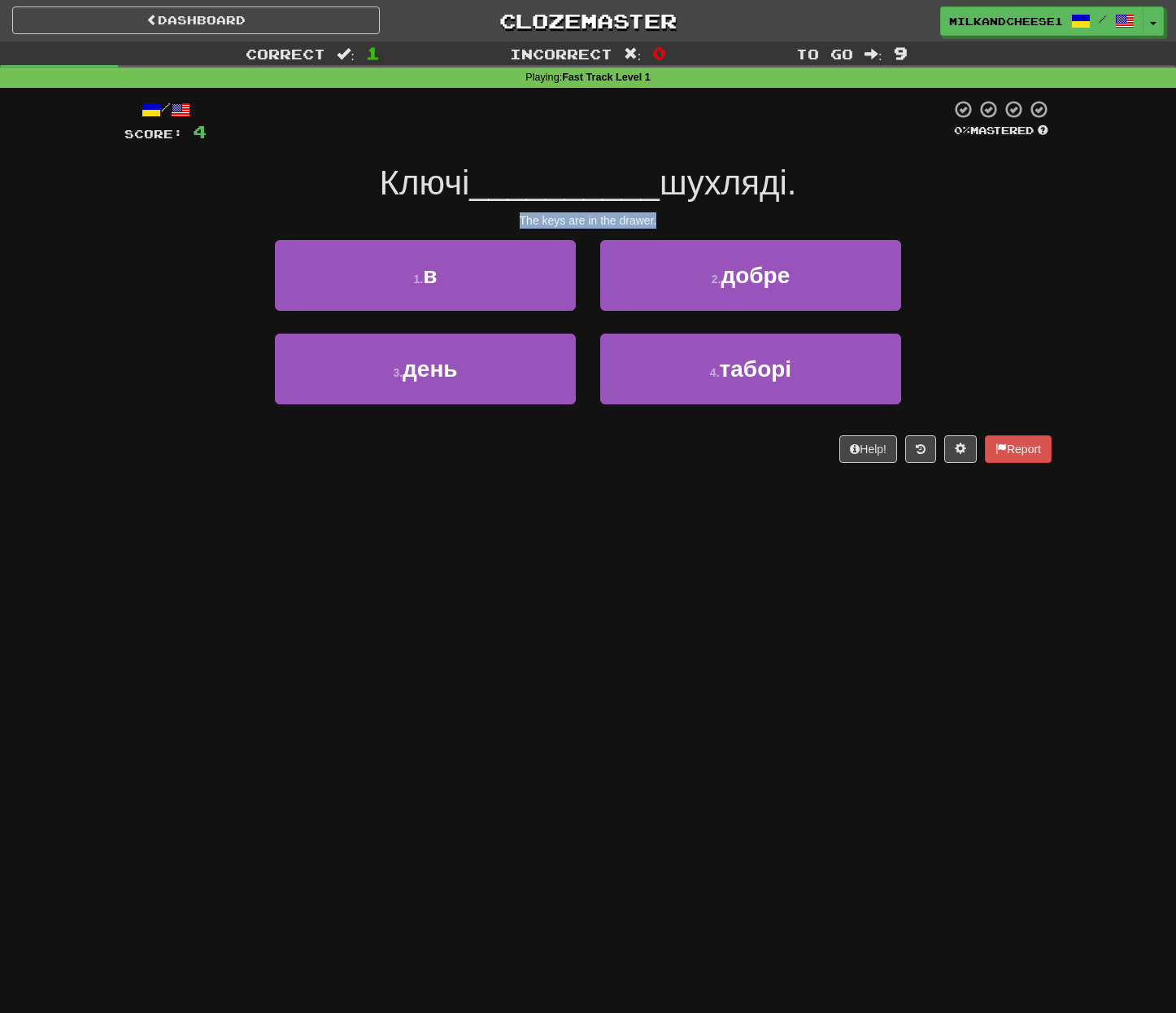
drag, startPoint x: 662, startPoint y: 218, endPoint x: 521, endPoint y: 213, distance: 141.1
click at [521, 213] on div "The keys are in the drawer." at bounding box center [588, 220] width 927 height 16
copy div "The keys are in the drawer."
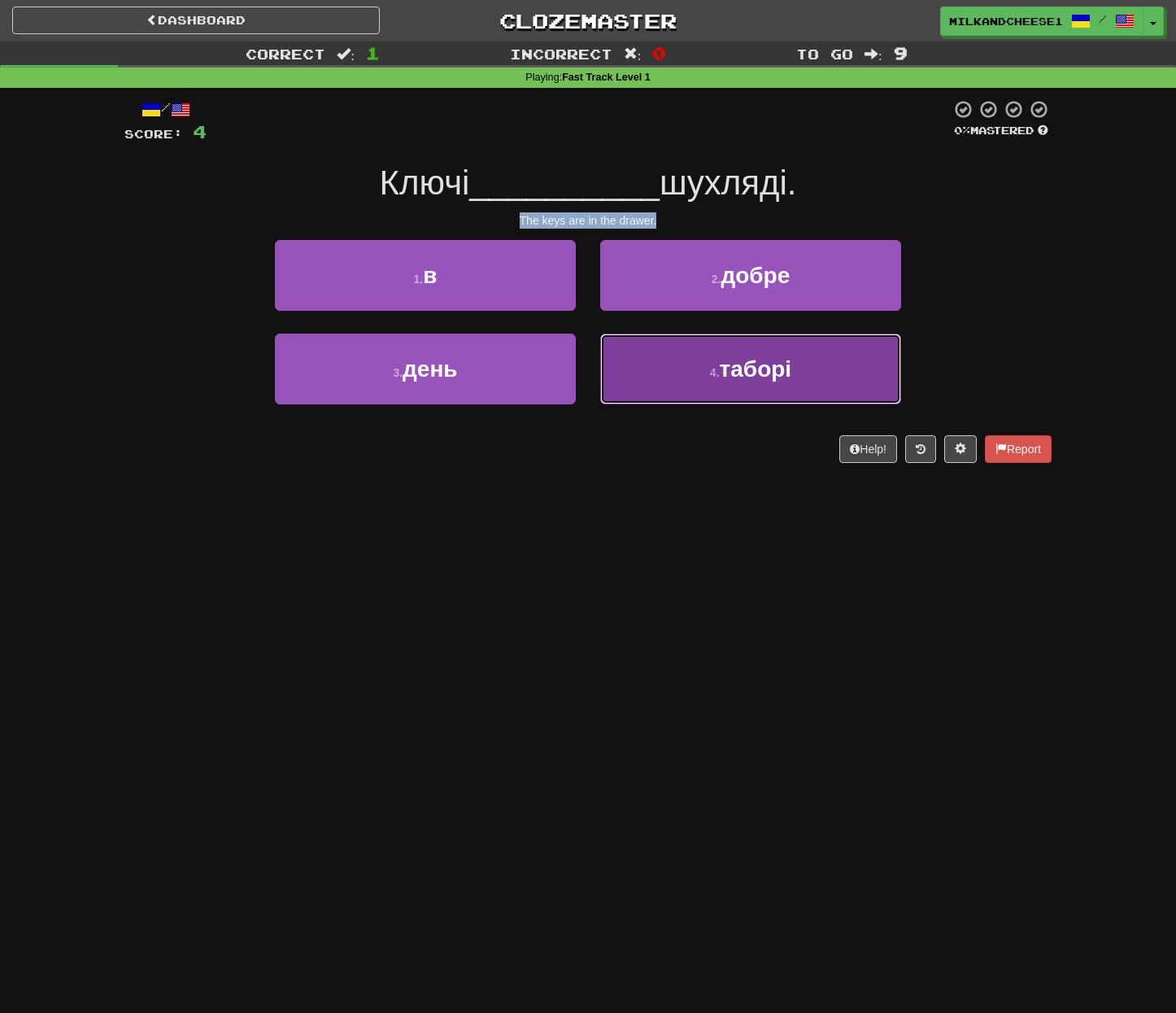
drag, startPoint x: 688, startPoint y: 368, endPoint x: 896, endPoint y: 371, distance: 208.0
click at [881, 368] on button "4 . таборі" at bounding box center [750, 369] width 301 height 70
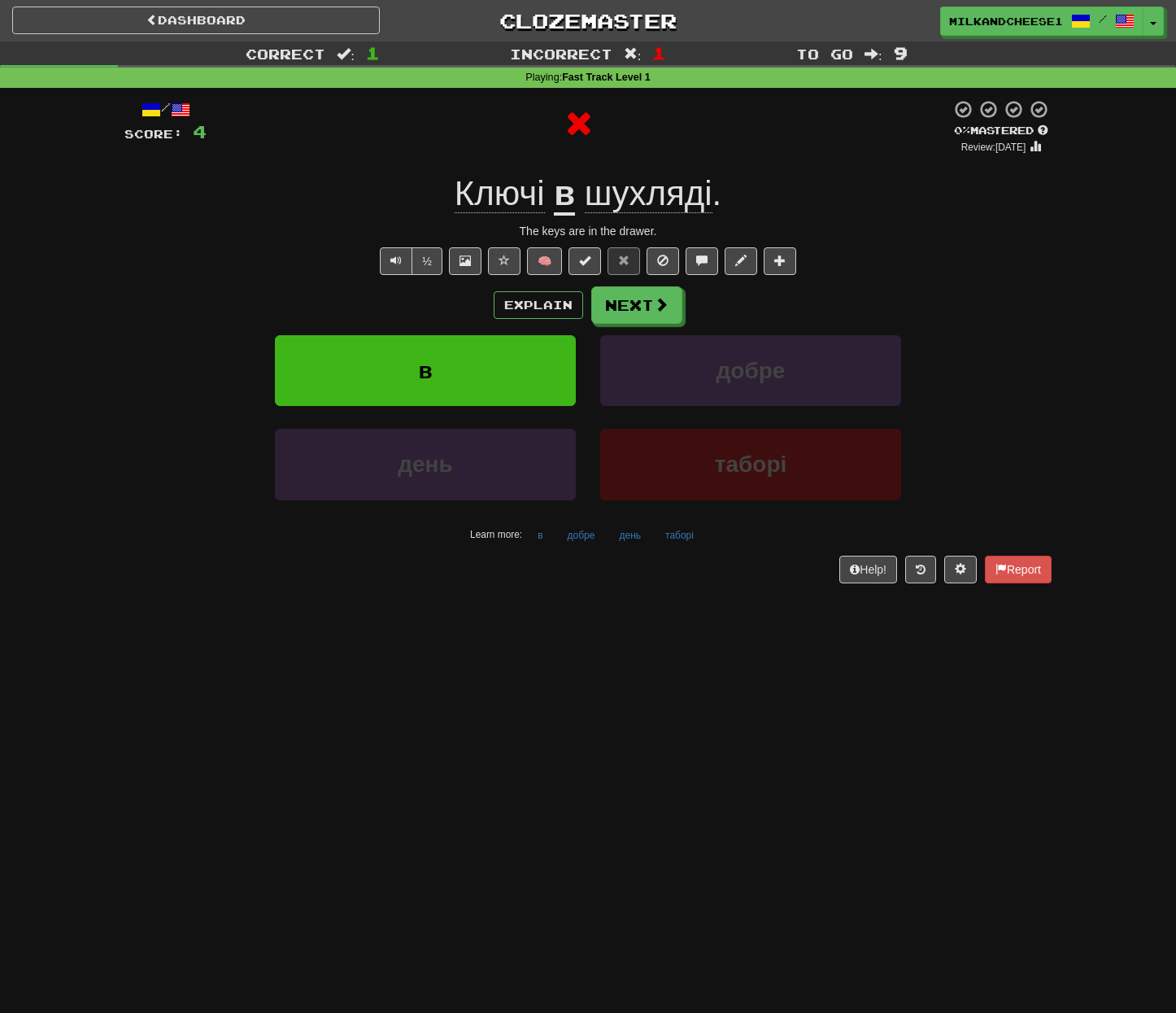
drag, startPoint x: 1055, startPoint y: 426, endPoint x: 1039, endPoint y: 426, distance: 16.0
click at [1045, 426] on div "/ Score: 4 0 % Mastered Review: 2025-08-20 Ключі в шухляді . The keys are in th…" at bounding box center [587, 346] width 951 height 518
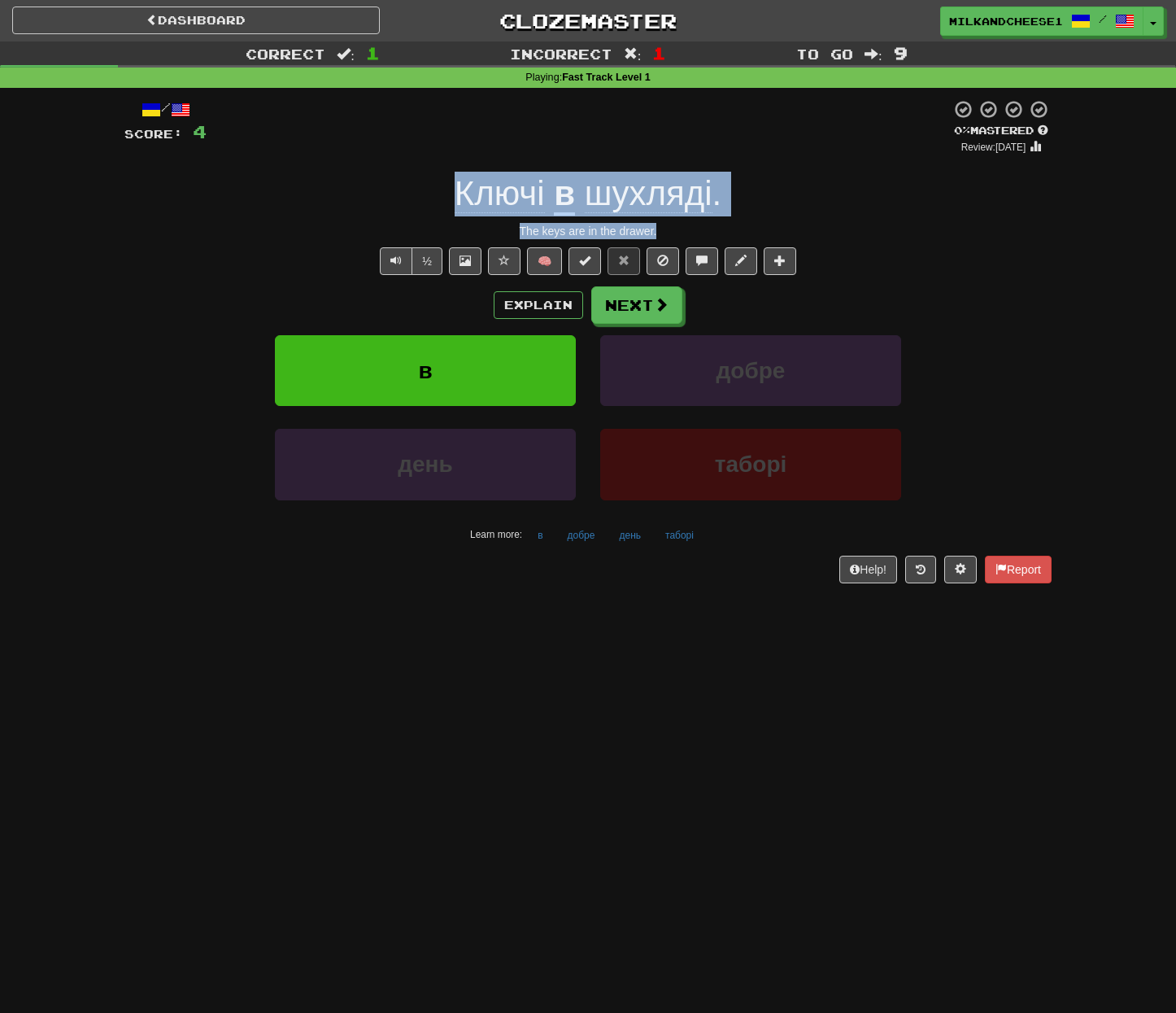
drag, startPoint x: 661, startPoint y: 235, endPoint x: 455, endPoint y: 203, distance: 208.5
click at [455, 203] on div "/ Score: 4 0 % Mastered Review: 2025-08-20 Ключі в шухляді . The keys are in th…" at bounding box center [588, 341] width 927 height 483
copy div "Ключі в шухляді . The keys are in the drawer."
click at [427, 264] on button "½" at bounding box center [427, 261] width 31 height 28
click at [314, 242] on div "/ Score: 4 0 % Mastered Review: 2025-08-20 Ключі в шухляді . The keys are in th…" at bounding box center [588, 341] width 927 height 483
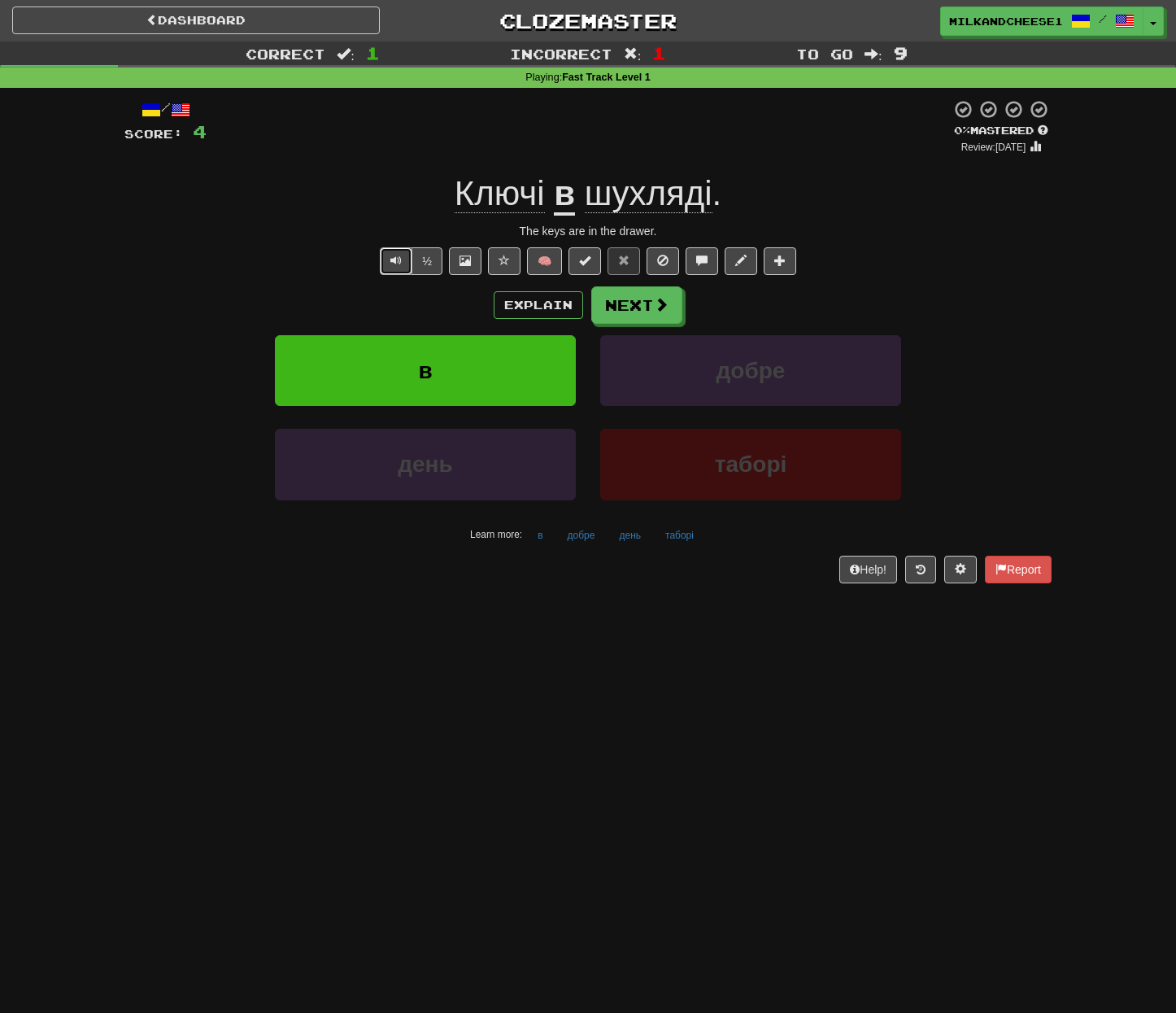
click at [390, 264] on span "Text-to-speech controls" at bounding box center [396, 260] width 12 height 12
